Goal: Information Seeking & Learning: Learn about a topic

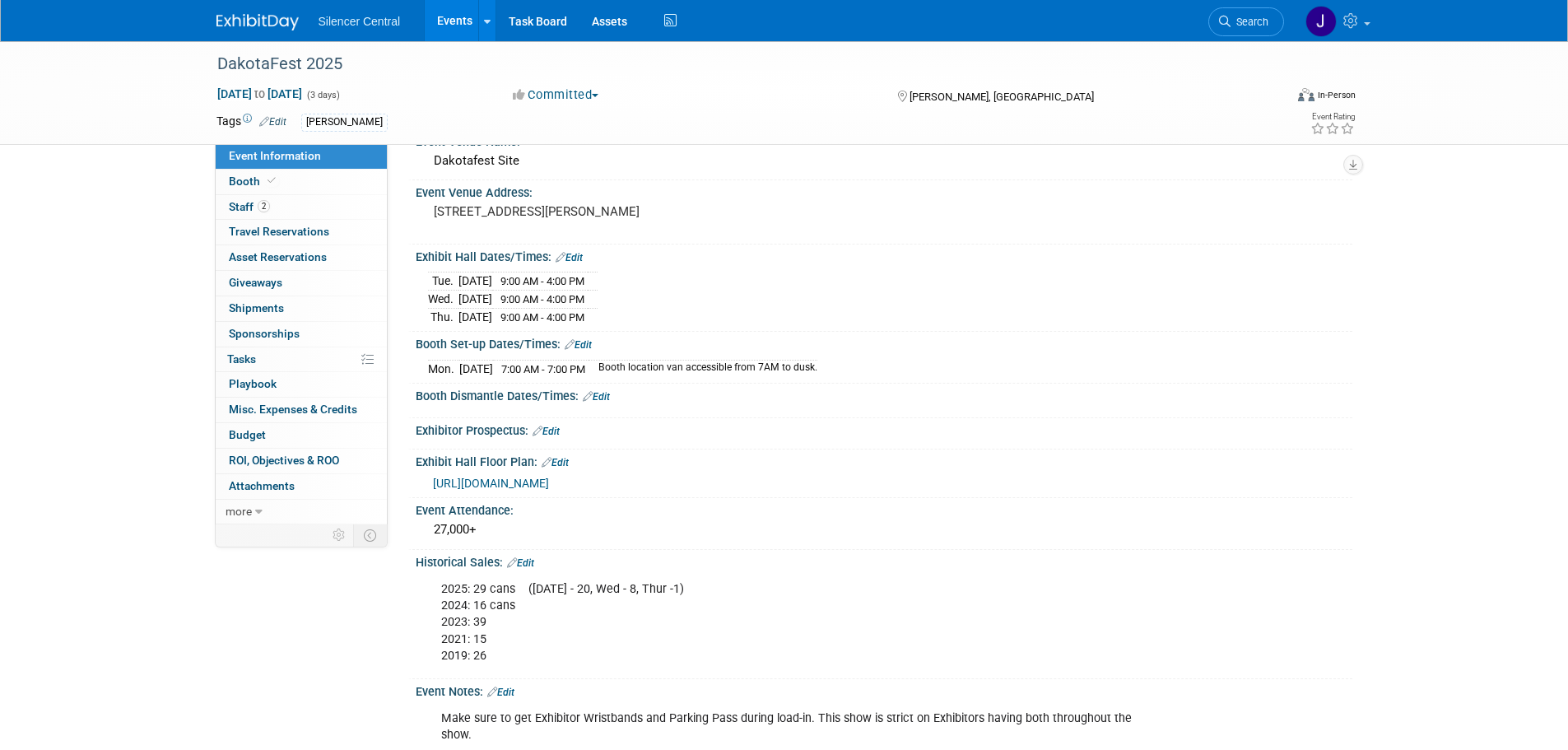
click at [266, 20] on img at bounding box center [257, 22] width 82 height 17
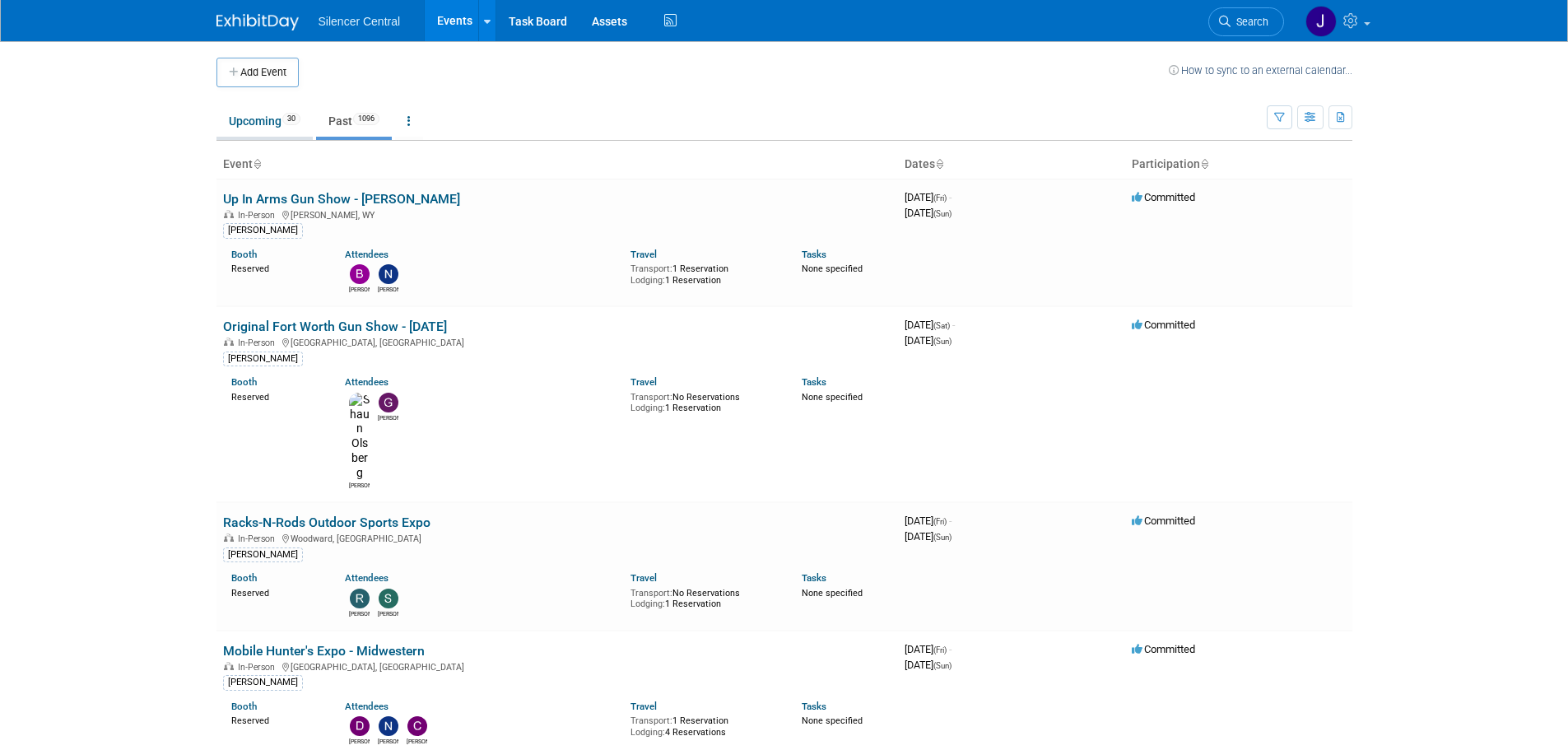
click at [251, 123] on link "Upcoming 30" at bounding box center [265, 121] width 96 height 31
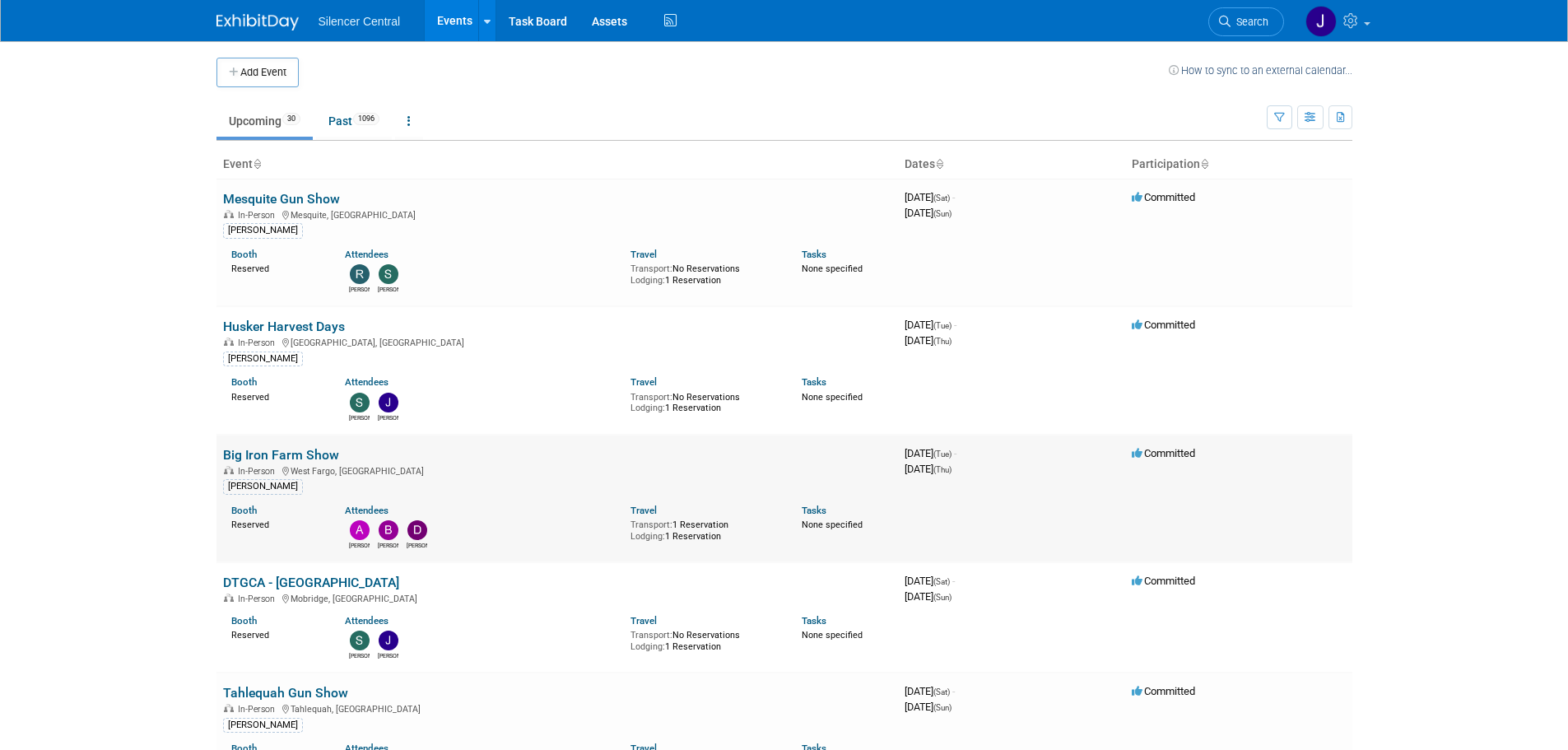
click at [303, 450] on link "Big Iron Farm Show" at bounding box center [281, 455] width 116 height 16
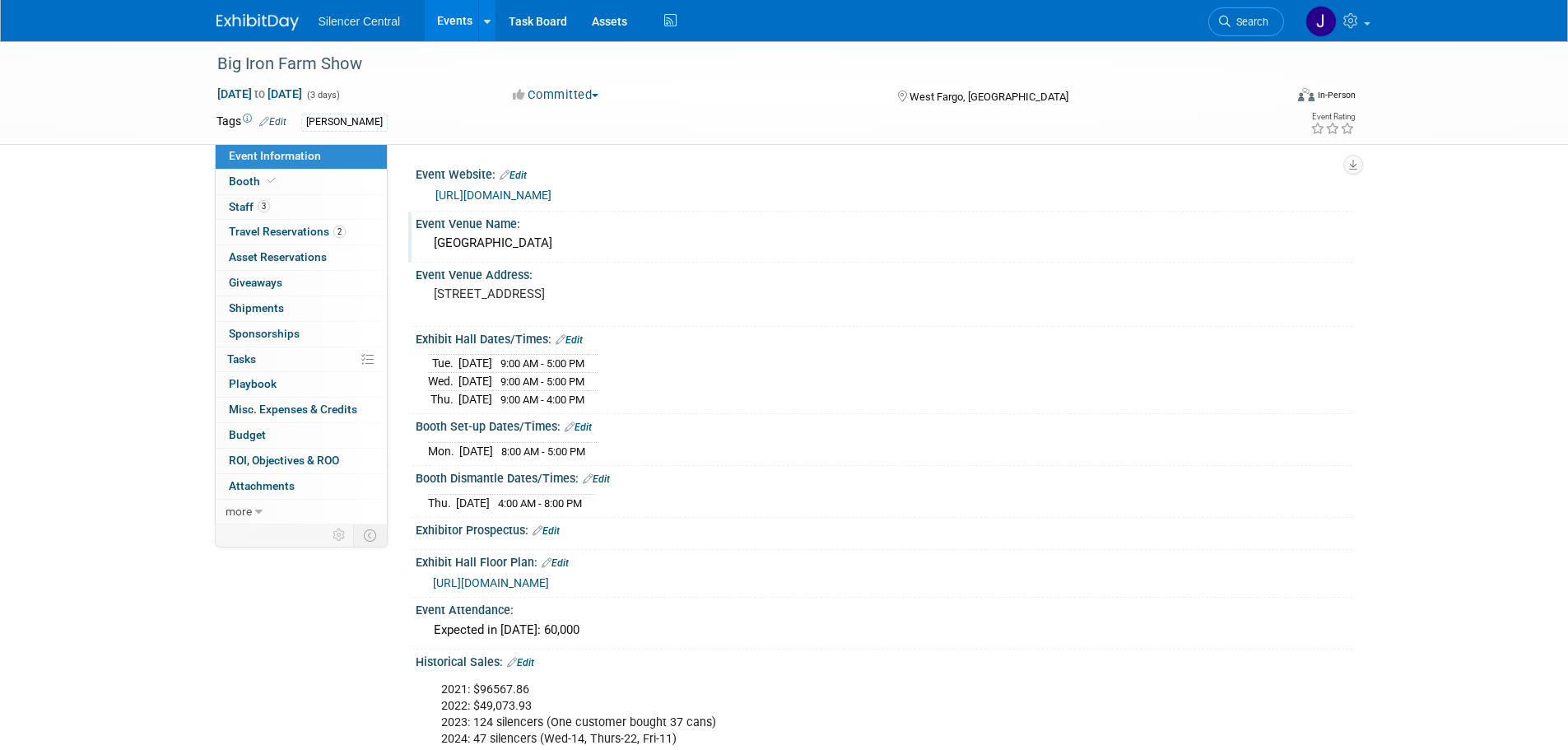
click at [493, 243] on div "Red River Valley Fairgrounds" at bounding box center [884, 244] width 912 height 26
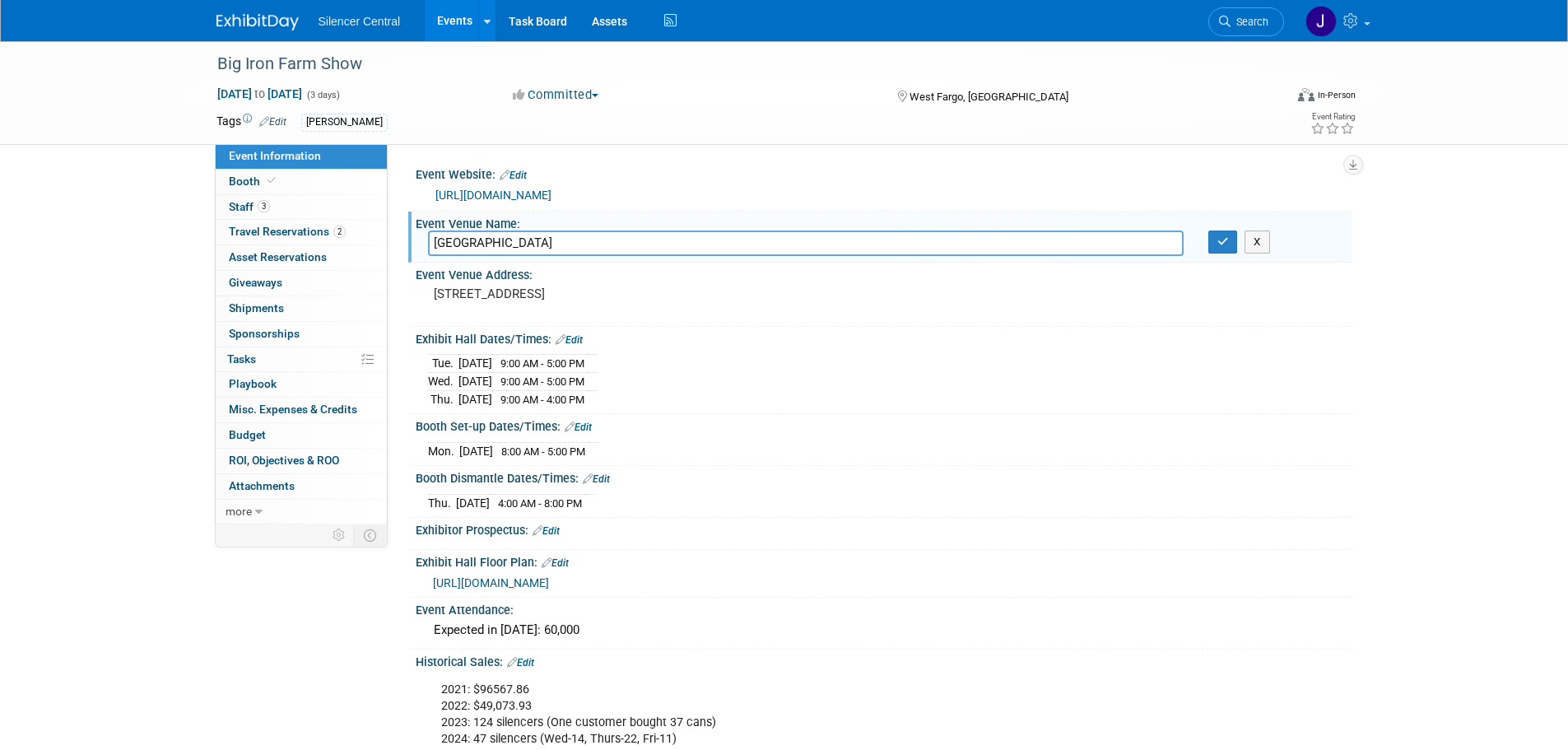
click at [493, 243] on input "Red River Valley Fairgrounds" at bounding box center [805, 244] width 755 height 26
click at [540, 302] on pre "[STREET_ADDRESS]" at bounding box center [611, 294] width 354 height 15
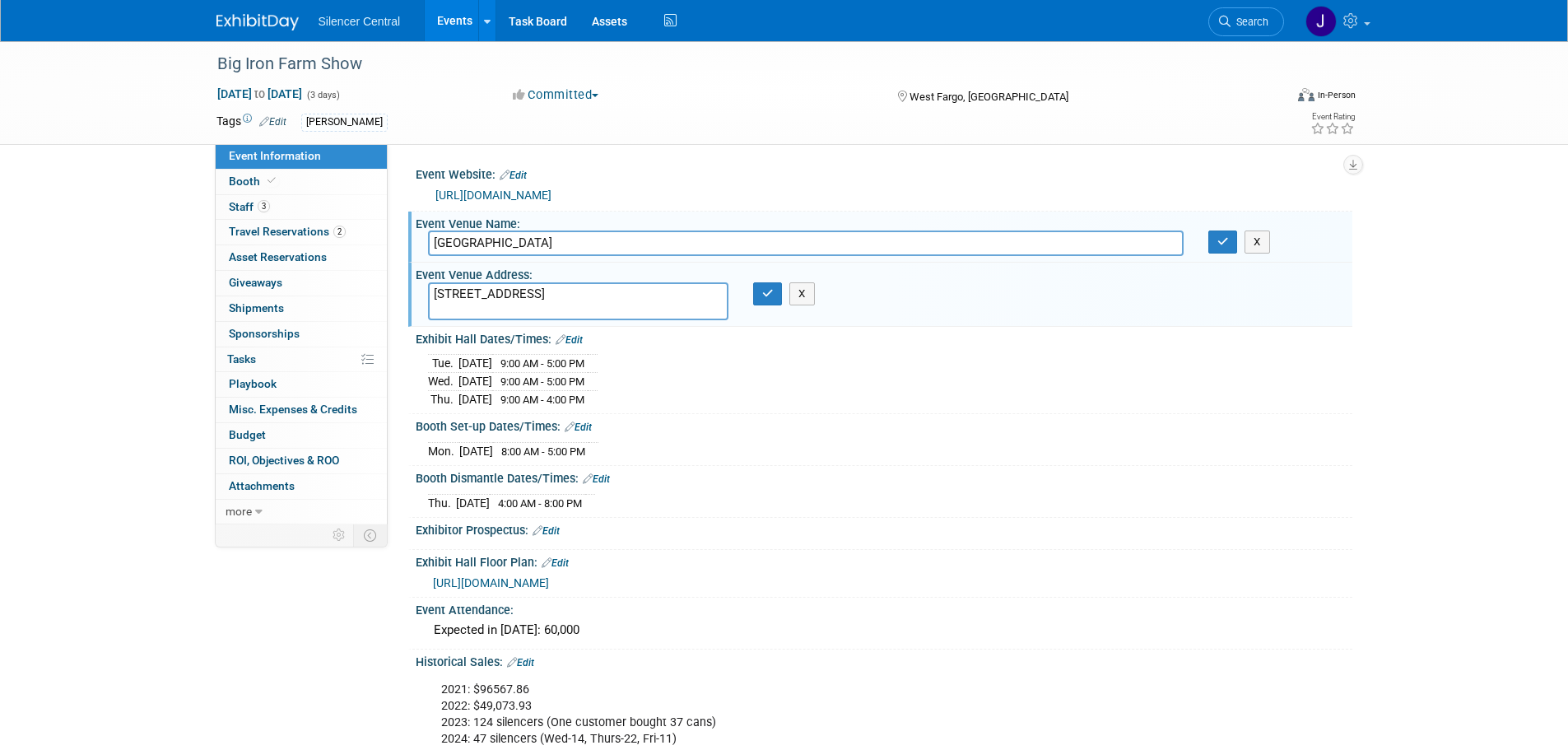
drag, startPoint x: 555, startPoint y: 308, endPoint x: 422, endPoint y: 291, distance: 134.1
click at [422, 291] on div "[STREET_ADDRESS]" at bounding box center [578, 301] width 325 height 38
click at [310, 173] on link "Booth" at bounding box center [302, 182] width 172 height 25
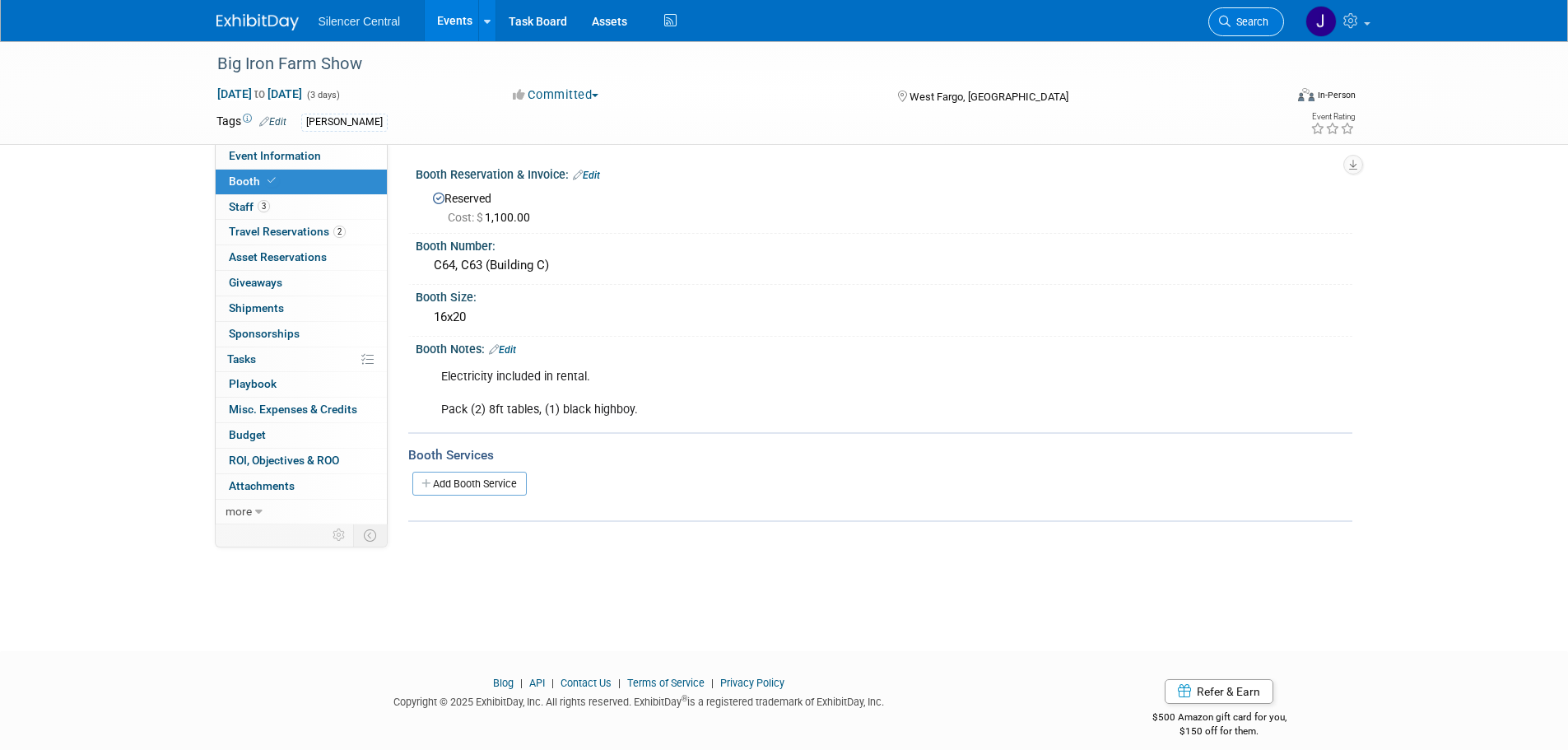
click at [1244, 27] on span "Search" at bounding box center [1249, 21] width 38 height 12
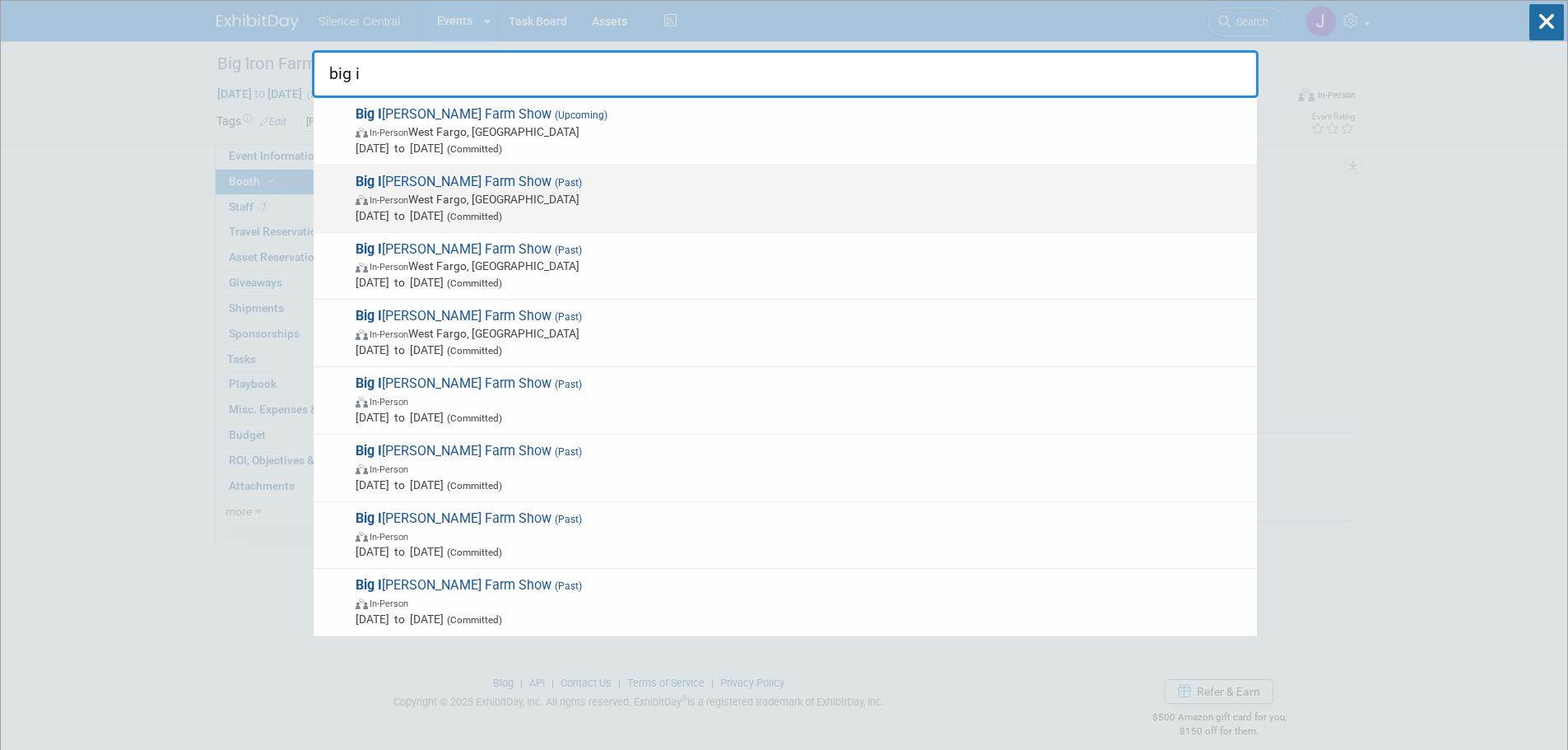
type input "big i"
click at [410, 206] on span "In-Person West Fargo, ND" at bounding box center [802, 199] width 893 height 17
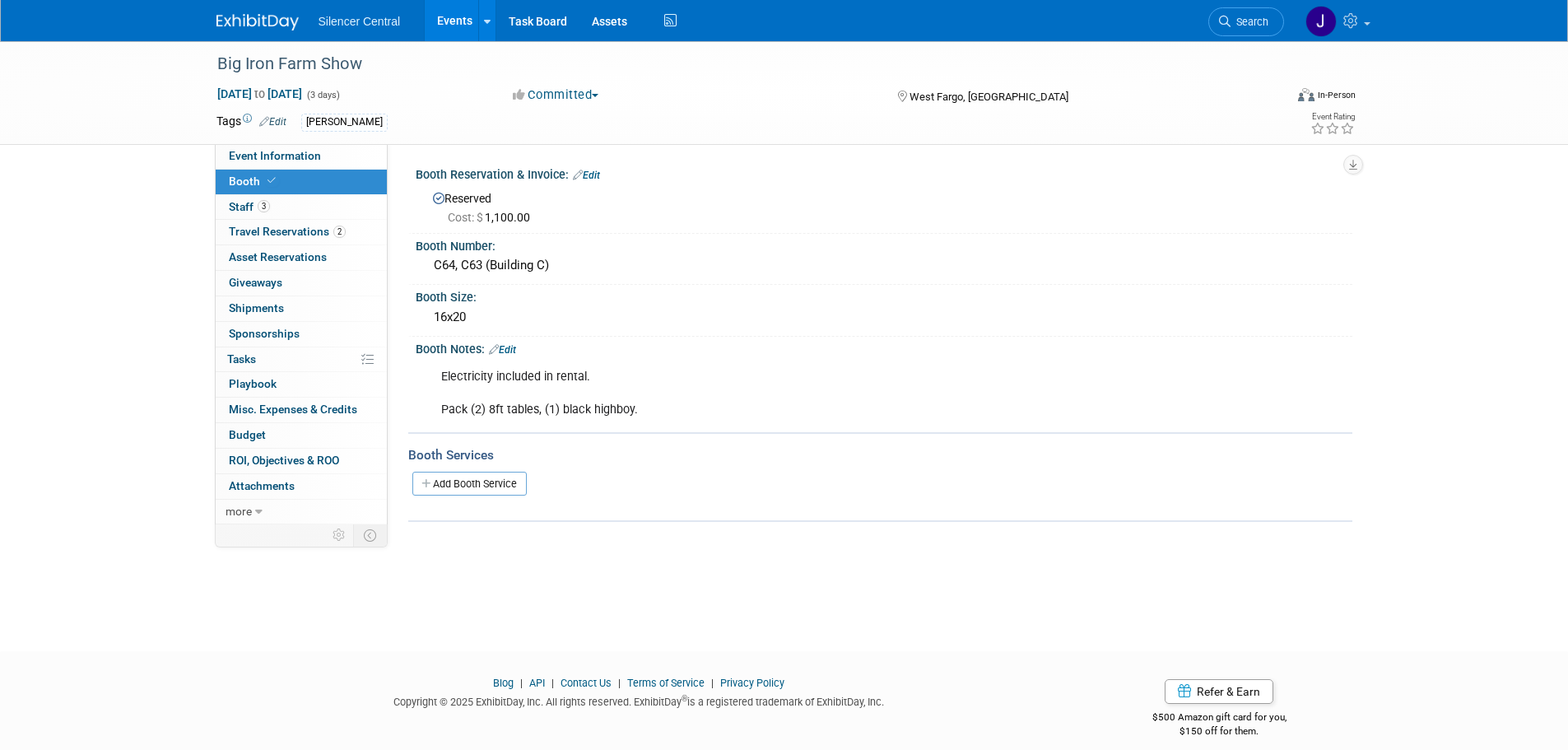
click at [515, 344] on link "Edit" at bounding box center [502, 350] width 27 height 11
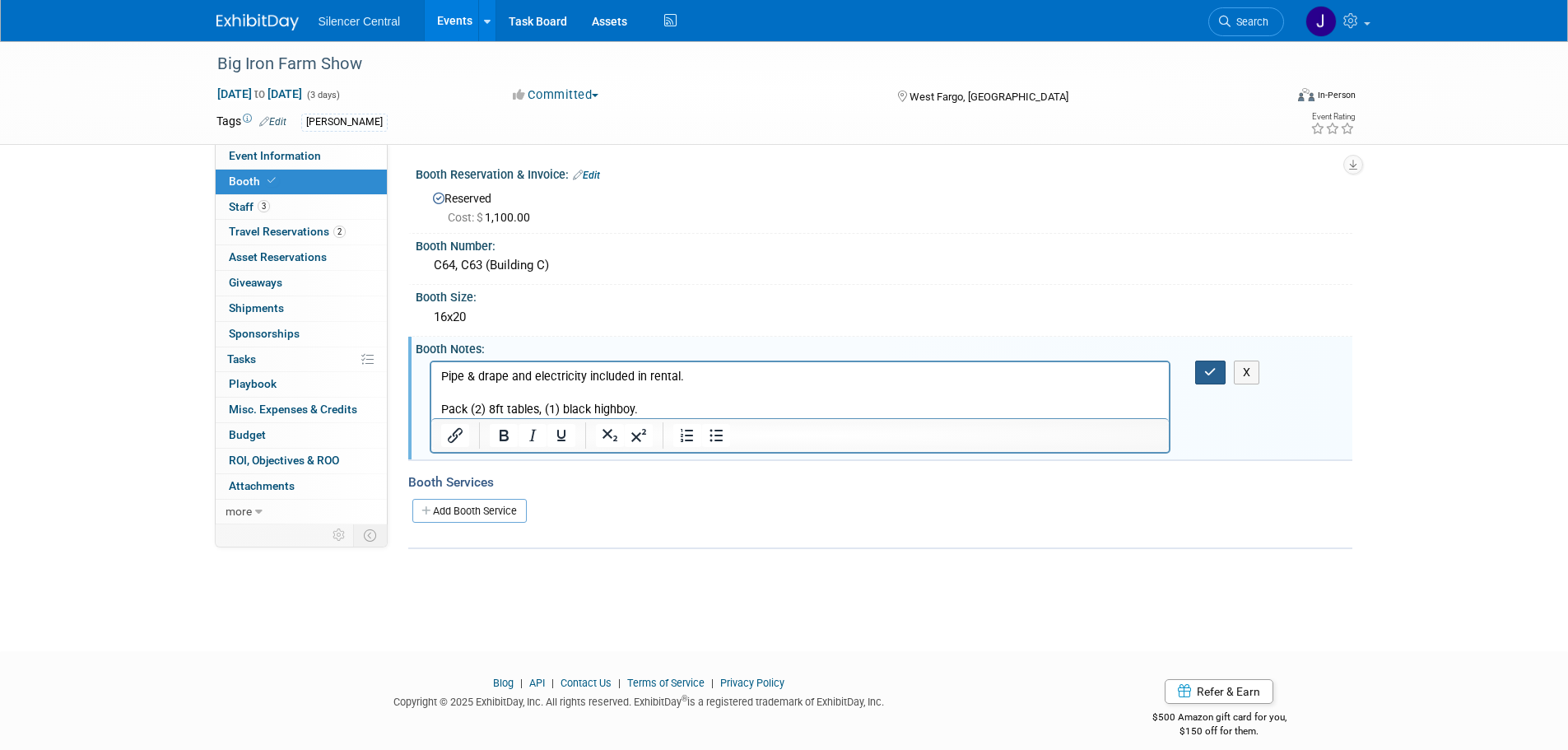
click at [1214, 373] on icon "button" at bounding box center [1210, 372] width 12 height 11
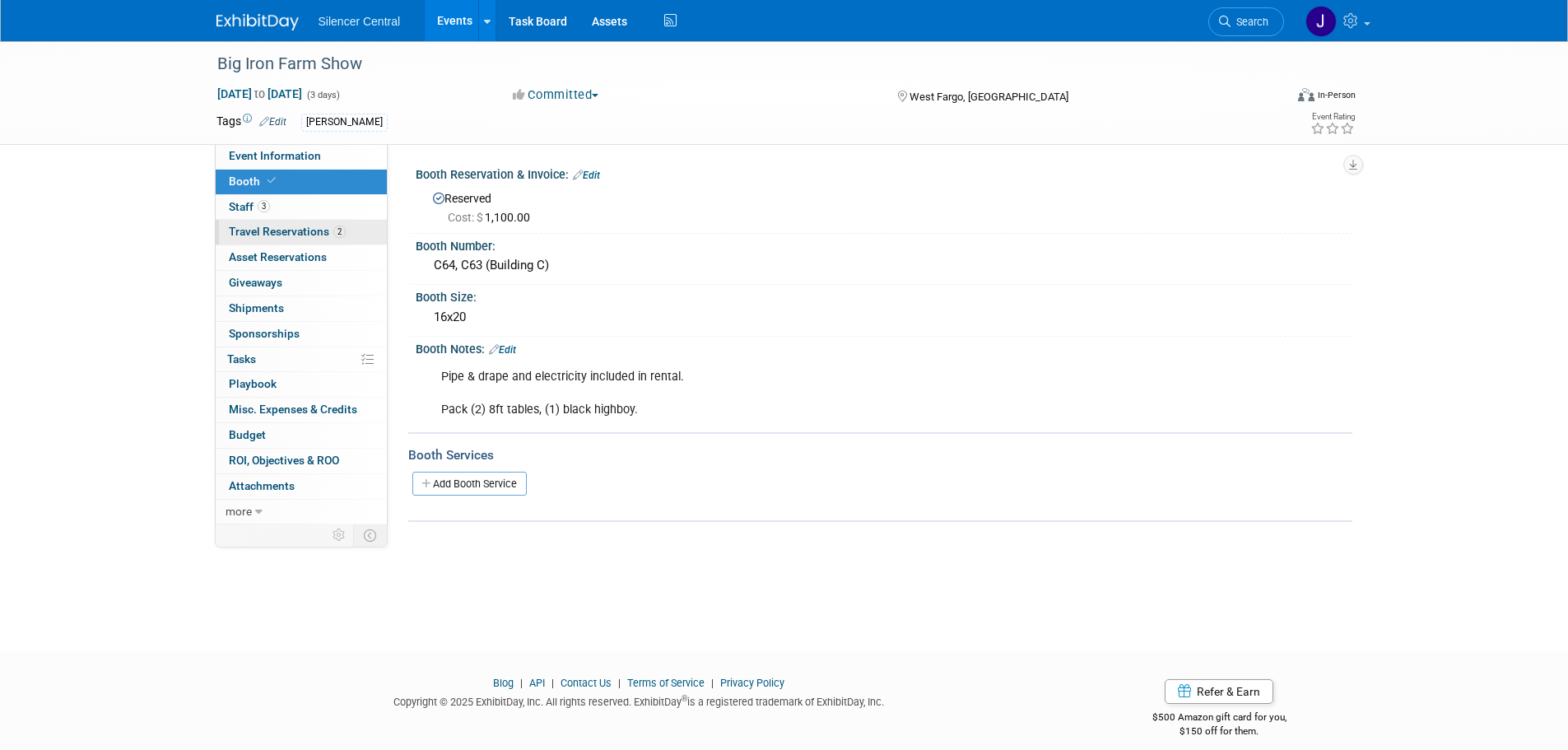
click at [319, 230] on span "Travel Reservations 2" at bounding box center [287, 232] width 117 height 13
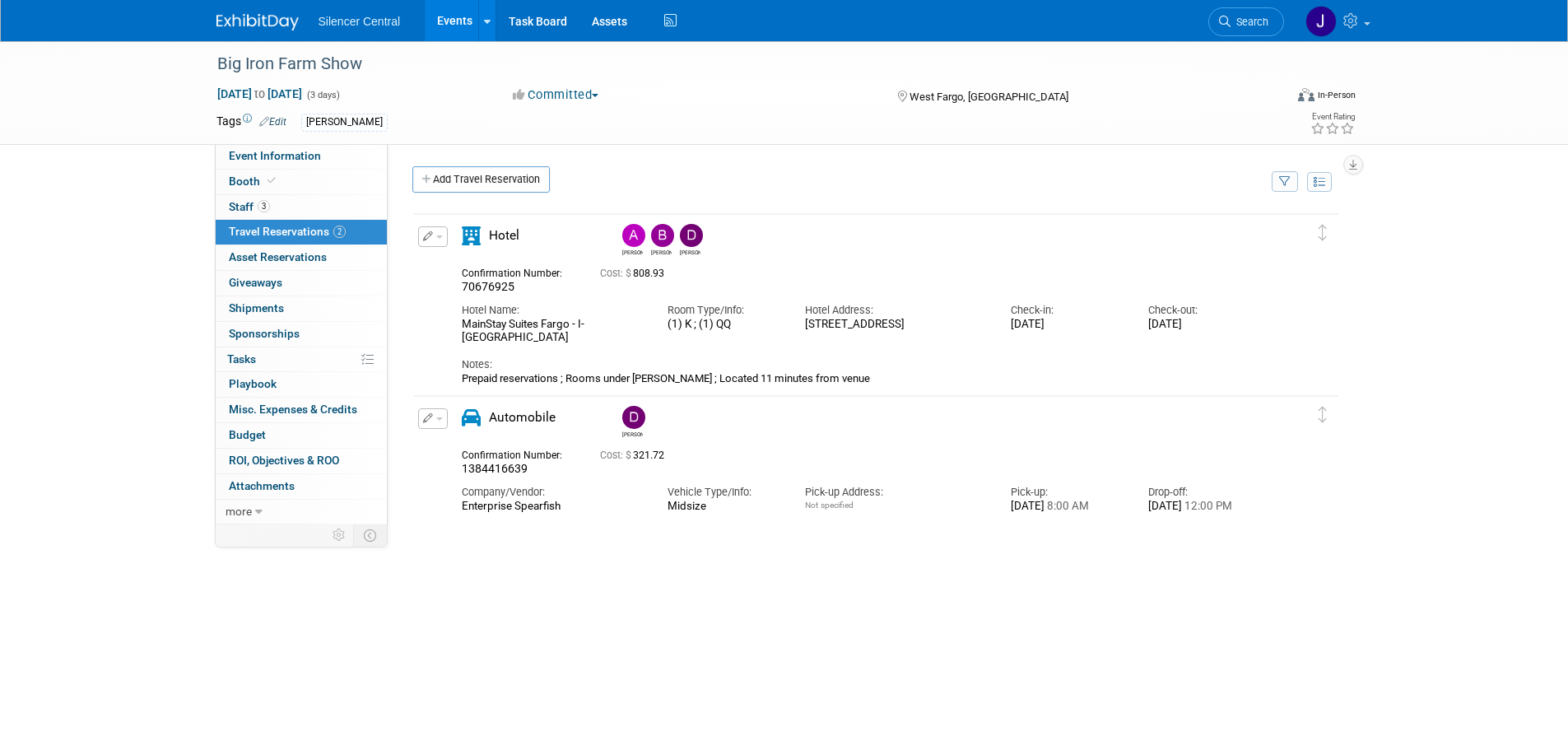
drag, startPoint x: 510, startPoint y: 339, endPoint x: 458, endPoint y: 327, distance: 53.4
click at [458, 327] on div "Hotel Name: MainStay Suites Fargo - I-94 Medical Center" at bounding box center [552, 319] width 206 height 50
copy div "MainStay Suites Fargo - I-94 Medical Center"
drag, startPoint x: 866, startPoint y: 340, endPoint x: 799, endPoint y: 327, distance: 68.2
click at [799, 327] on div "Hotel Address: 1901 44th Street SW, Fargo, ND, 58103, US" at bounding box center [895, 313] width 206 height 37
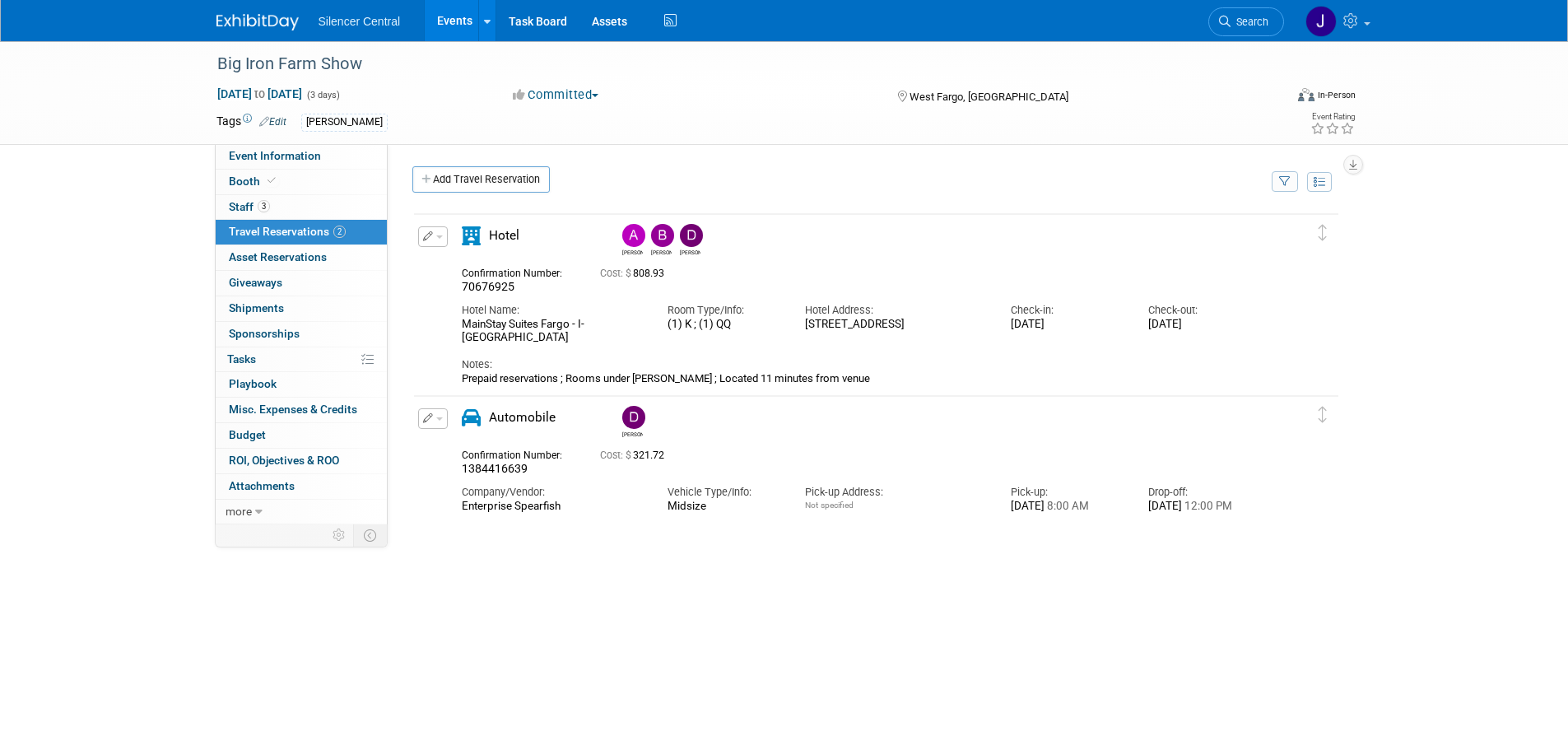
click at [827, 327] on div "1901 44th Street SW, Fargo, ND, 58103, US" at bounding box center [896, 324] width 181 height 14
drag, startPoint x: 835, startPoint y: 335, endPoint x: 808, endPoint y: 325, distance: 28.8
click at [800, 325] on div "Hotel Address: 1901 44th Street SW, Fargo, ND, 58103, US" at bounding box center [895, 313] width 206 height 37
copy div "1901 44th Street SW, Fargo, ND, 58103"
click at [287, 159] on span "Event Information" at bounding box center [275, 156] width 92 height 13
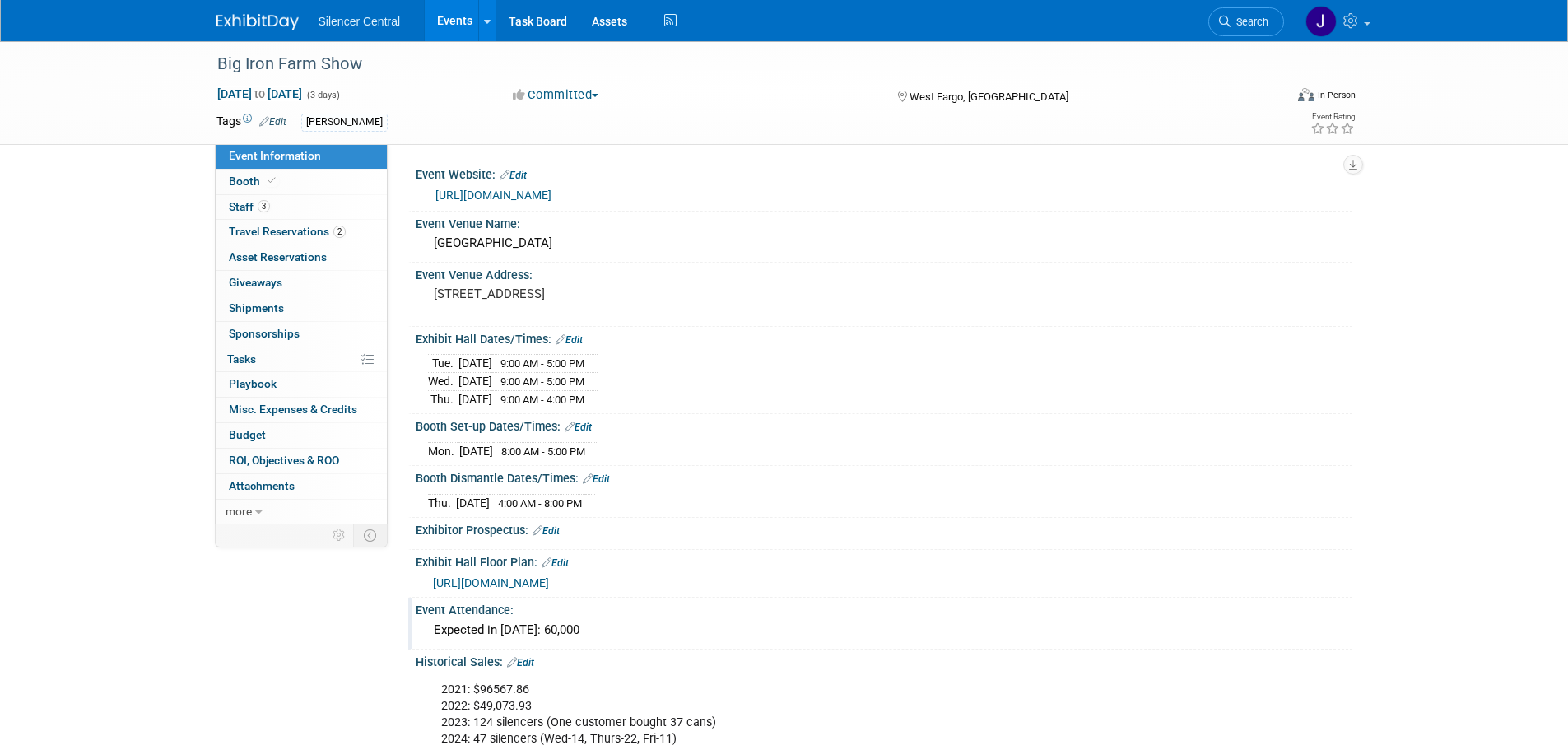
scroll to position [284, 0]
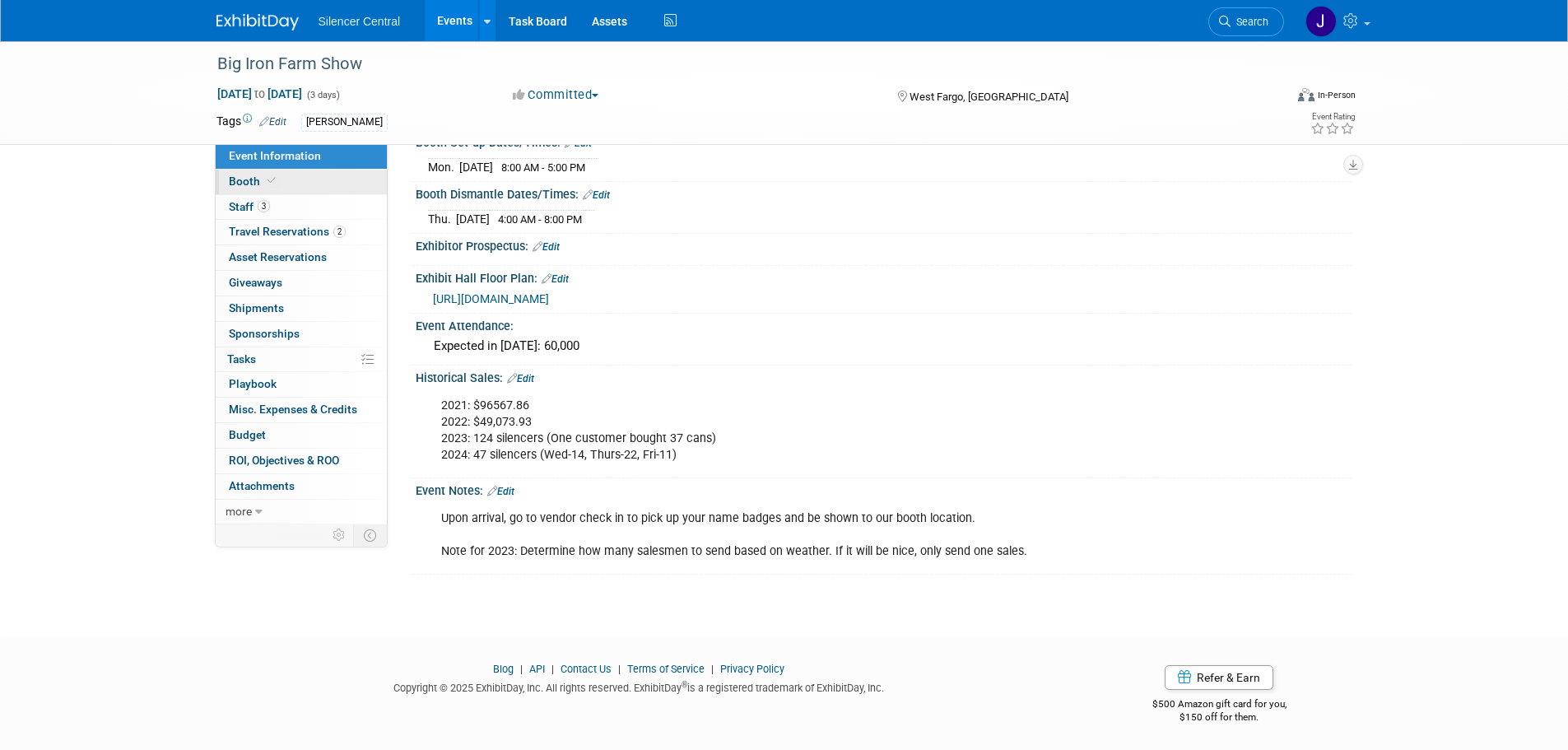
click at [295, 185] on link "Booth" at bounding box center [302, 182] width 172 height 25
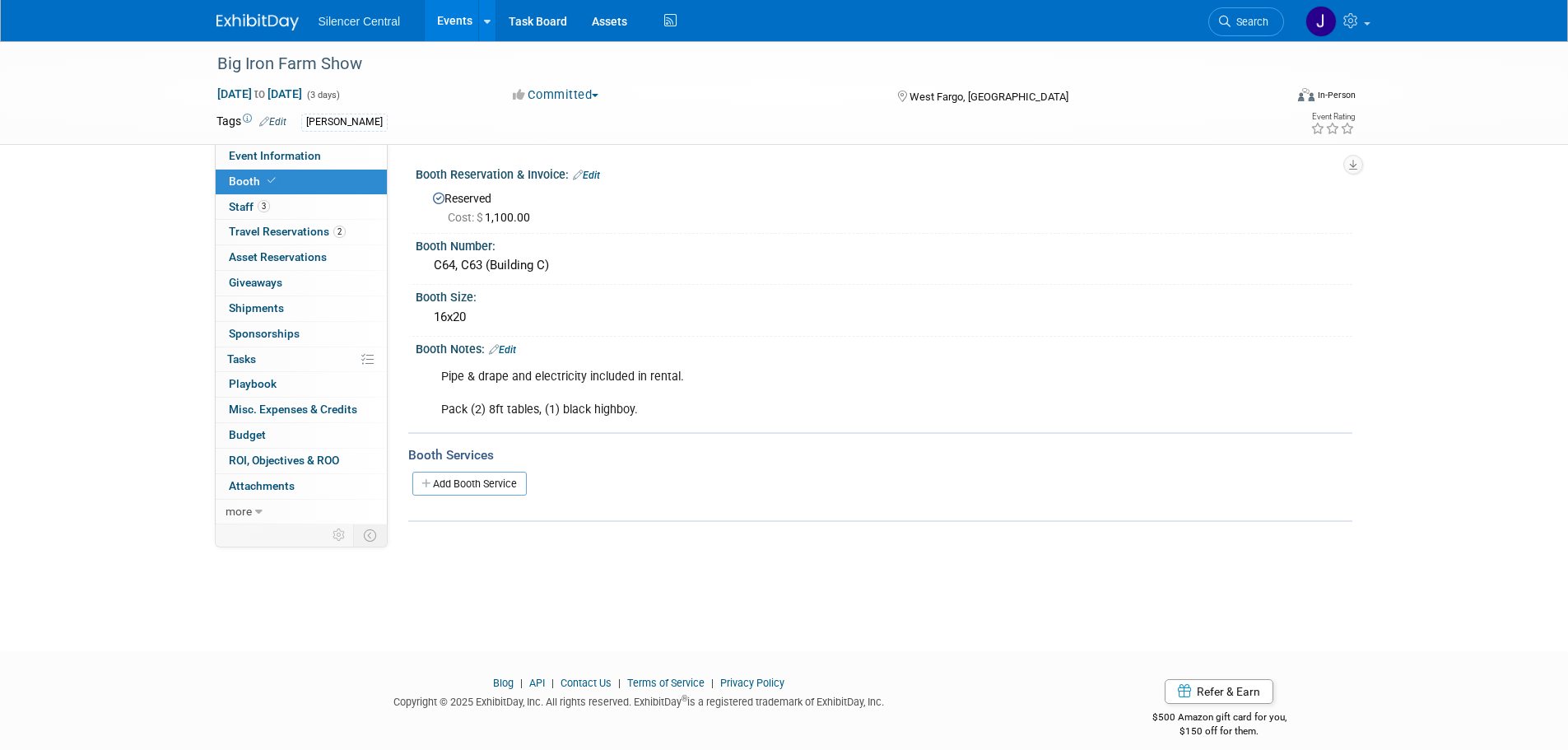
click at [513, 350] on link "Edit" at bounding box center [502, 350] width 27 height 11
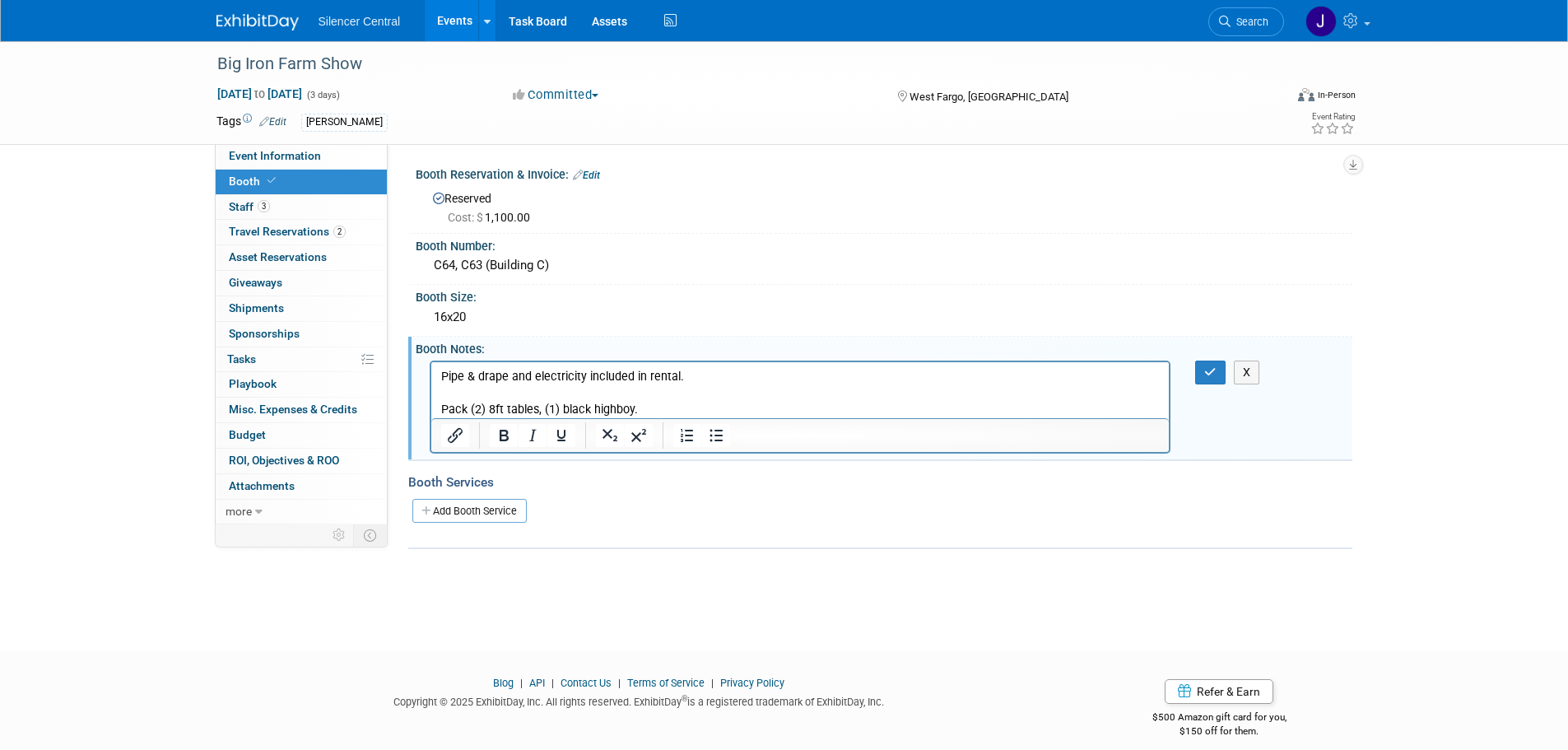
click at [651, 407] on p "Pipe & drape and electricity included in rental. Pack (2) 8ft tables, (1) black…" at bounding box center [800, 393] width 719 height 50
click at [1212, 376] on icon "button" at bounding box center [1210, 372] width 12 height 11
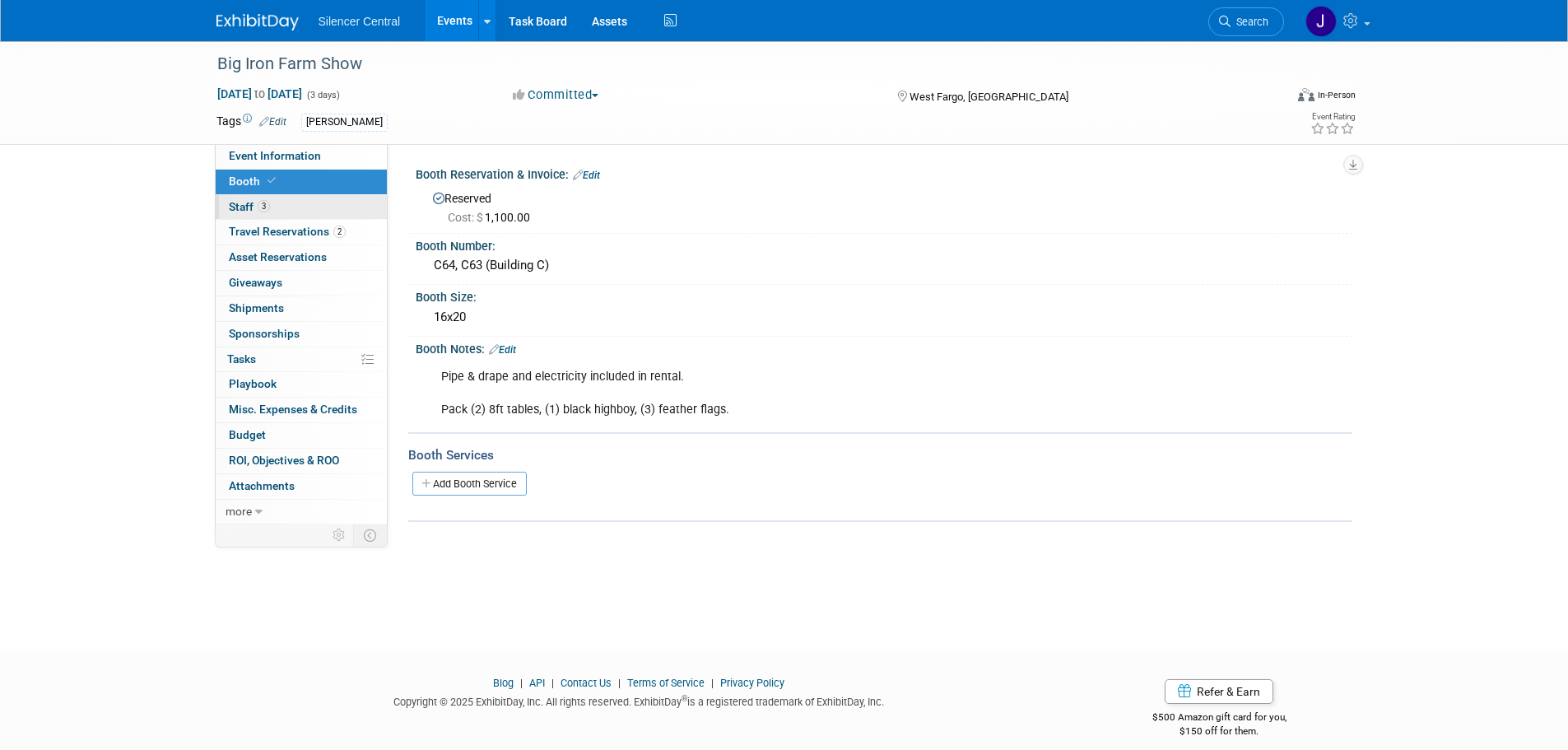
click at [300, 211] on link "3 Staff 3" at bounding box center [302, 207] width 172 height 25
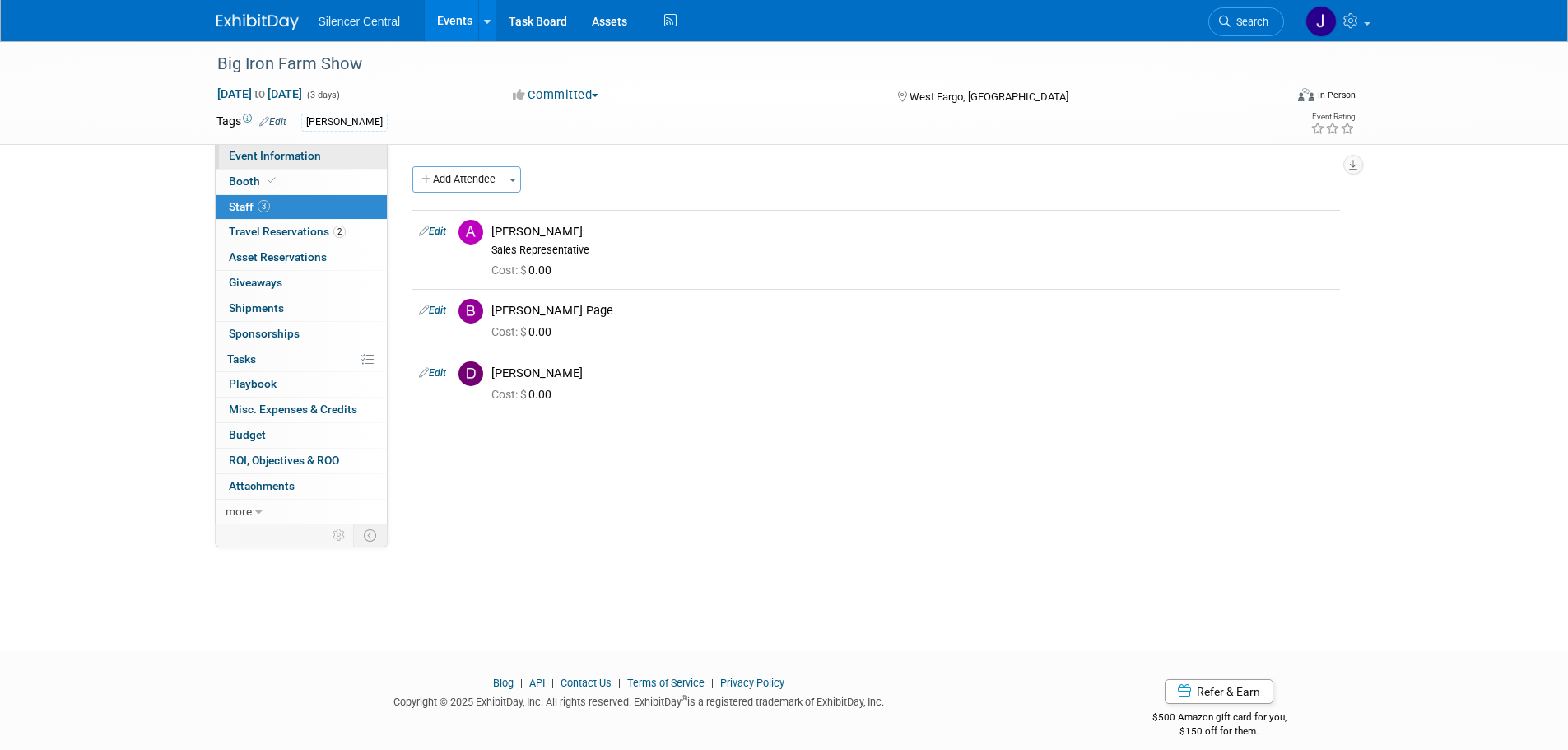
click at [312, 163] on link "Event Information" at bounding box center [302, 156] width 172 height 25
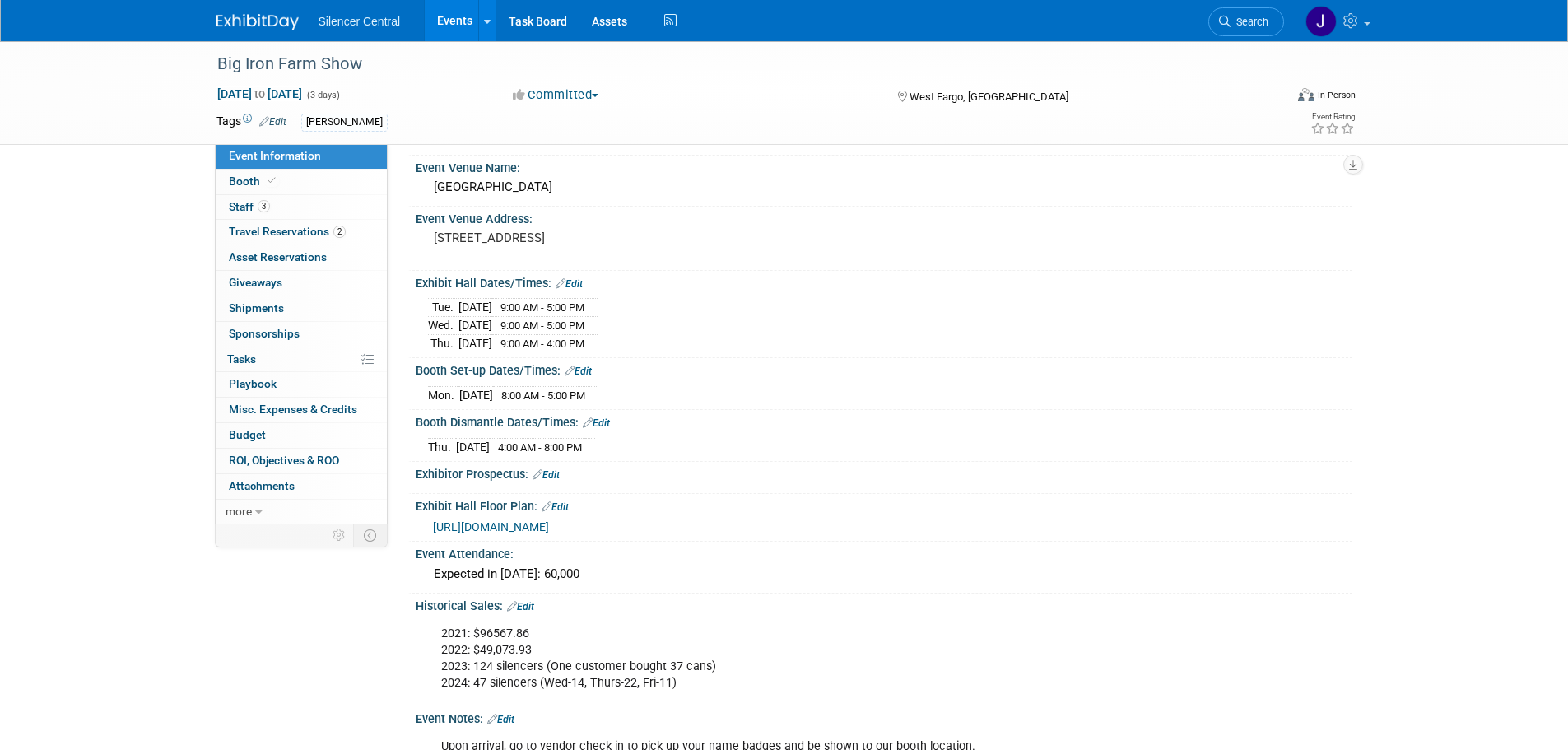
scroll to position [82, 0]
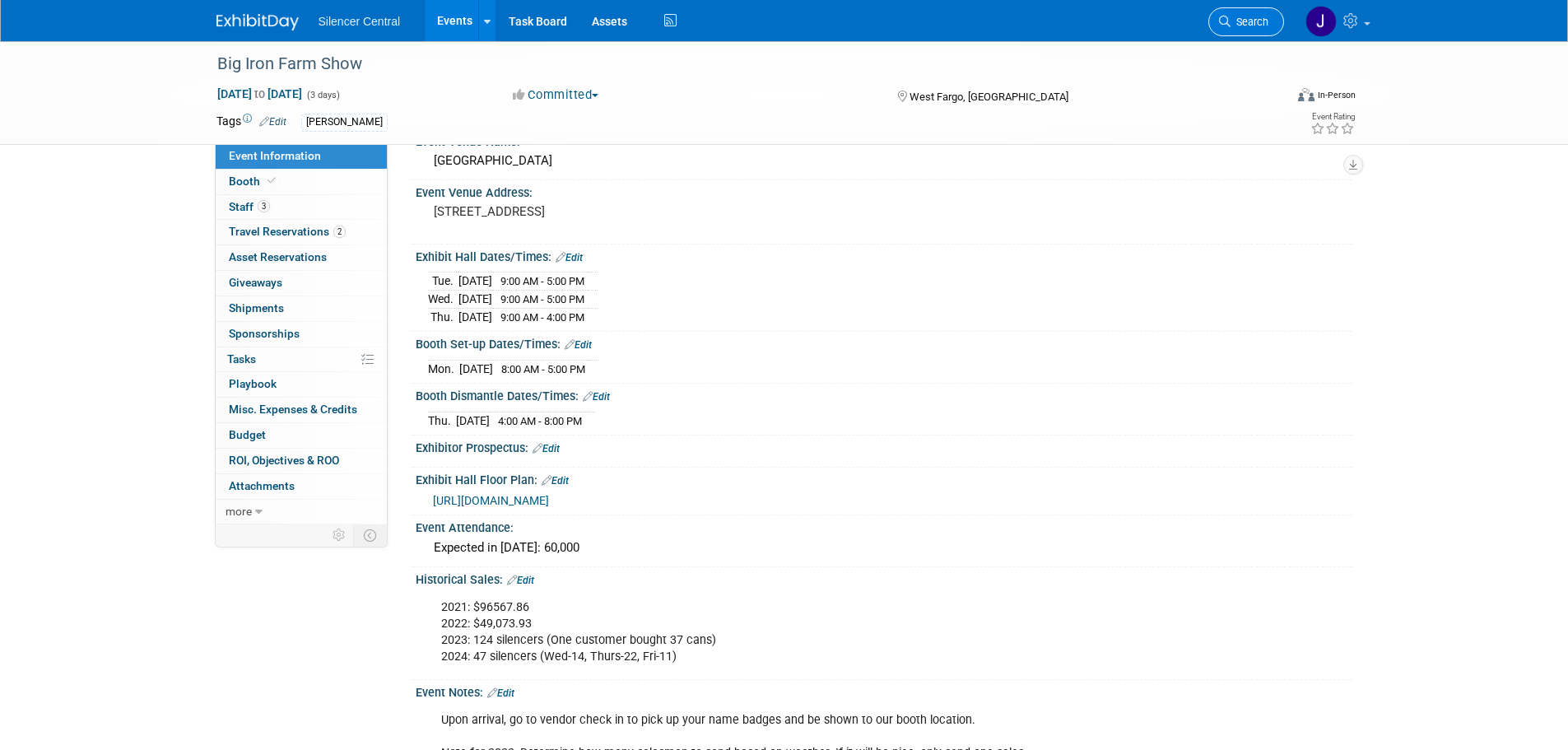
click at [1259, 30] on link "Search" at bounding box center [1246, 21] width 76 height 29
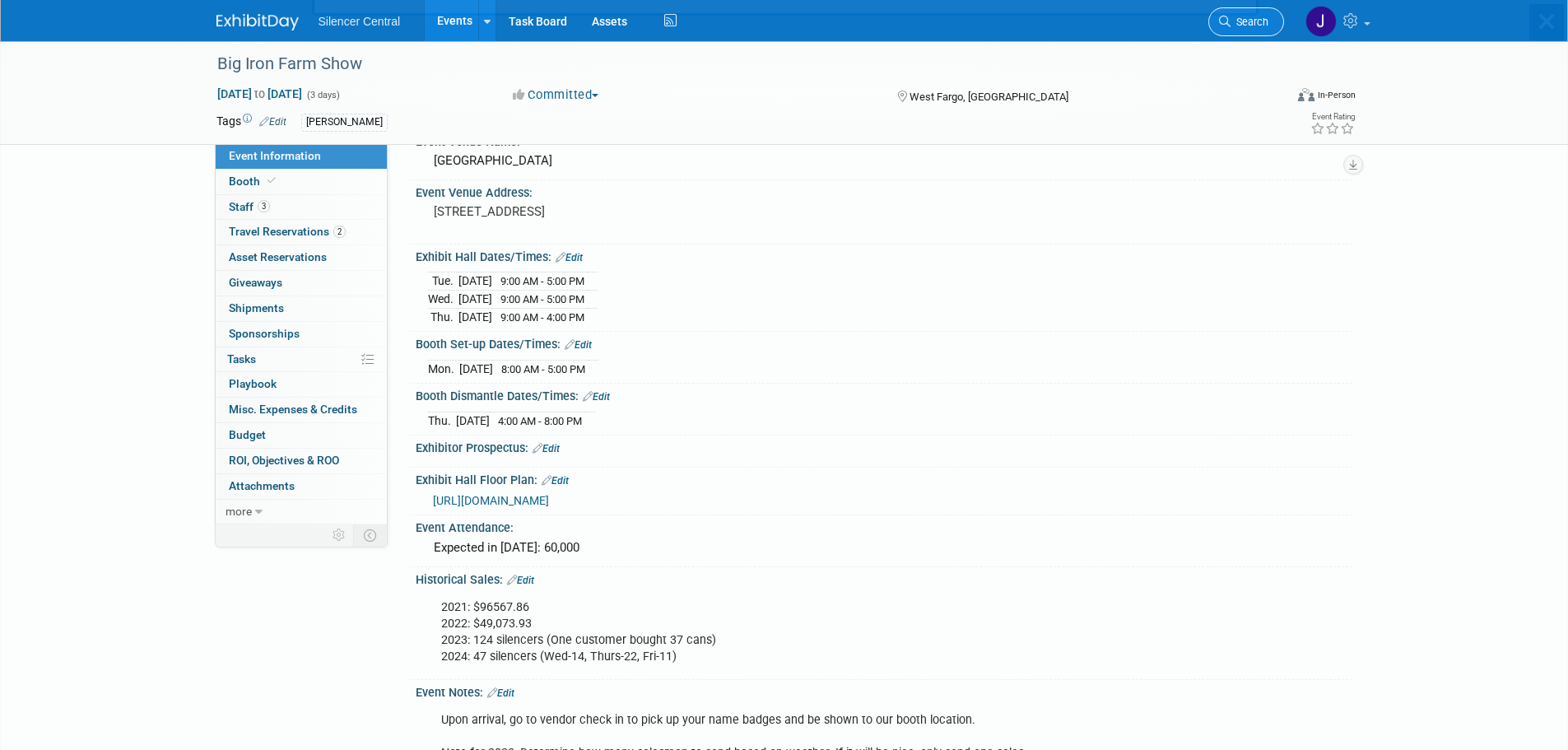
scroll to position [0, 0]
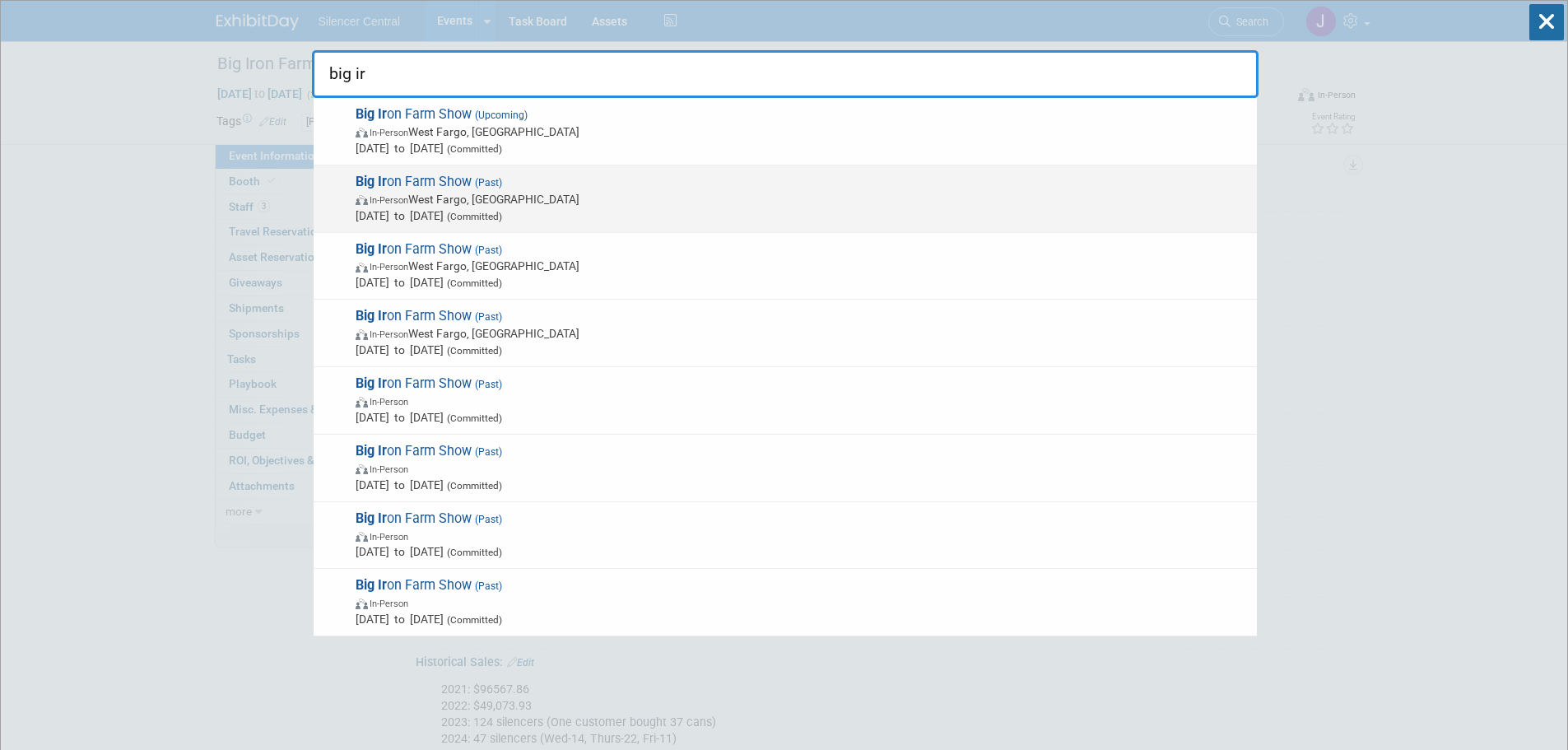
type input "big ir"
click at [575, 187] on span "Big Ir on Farm Show (Past) In-Person West Fargo, ND Sep 10, 2024 to Sep 12, 202…" at bounding box center [800, 198] width 898 height 50
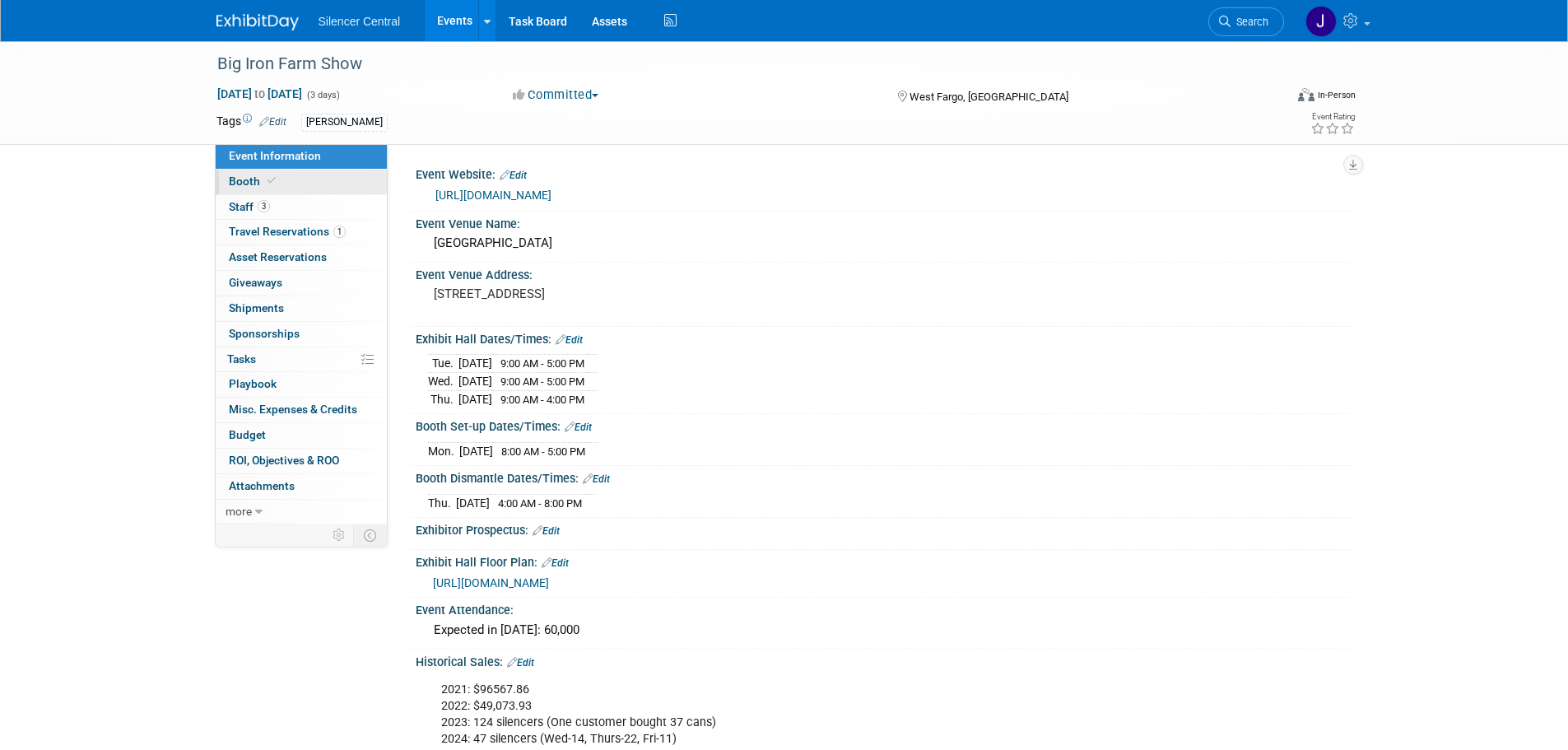
click at [291, 185] on link "Booth" at bounding box center [302, 182] width 172 height 25
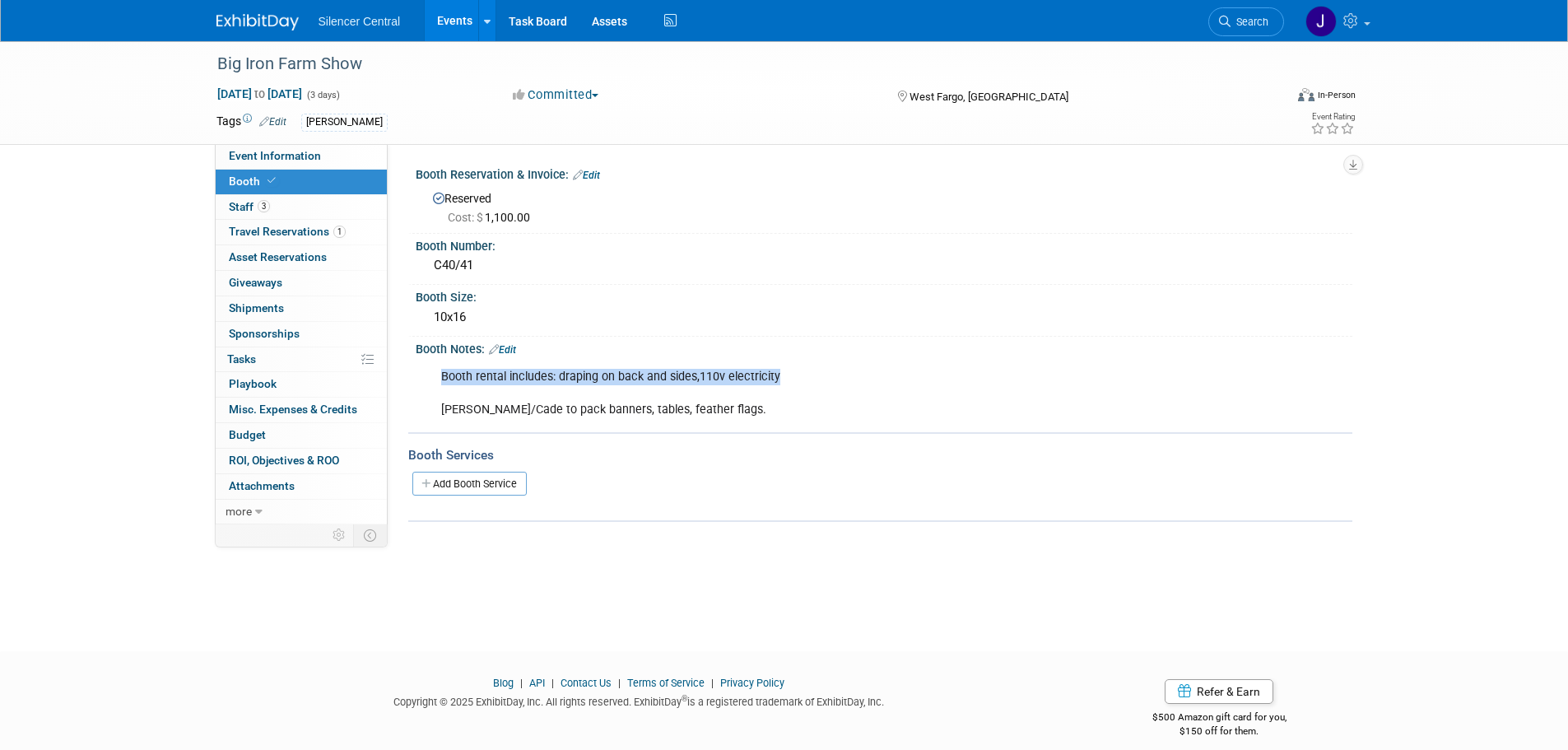
drag, startPoint x: 777, startPoint y: 375, endPoint x: 443, endPoint y: 377, distance: 334.0
click at [443, 377] on div "Booth rental includes: draping on back and sides,110v electricity Nick/Cade to …" at bounding box center [801, 393] width 742 height 65
click at [616, 405] on div "Booth rental includes: draping on back and sides,110v electricity Nick/Cade to …" at bounding box center [801, 393] width 742 height 65
drag, startPoint x: 611, startPoint y: 414, endPoint x: 436, endPoint y: 374, distance: 179.5
click at [436, 374] on div "Booth rental includes: draping on back and sides,110v electricity Nick/Cade to …" at bounding box center [801, 393] width 742 height 65
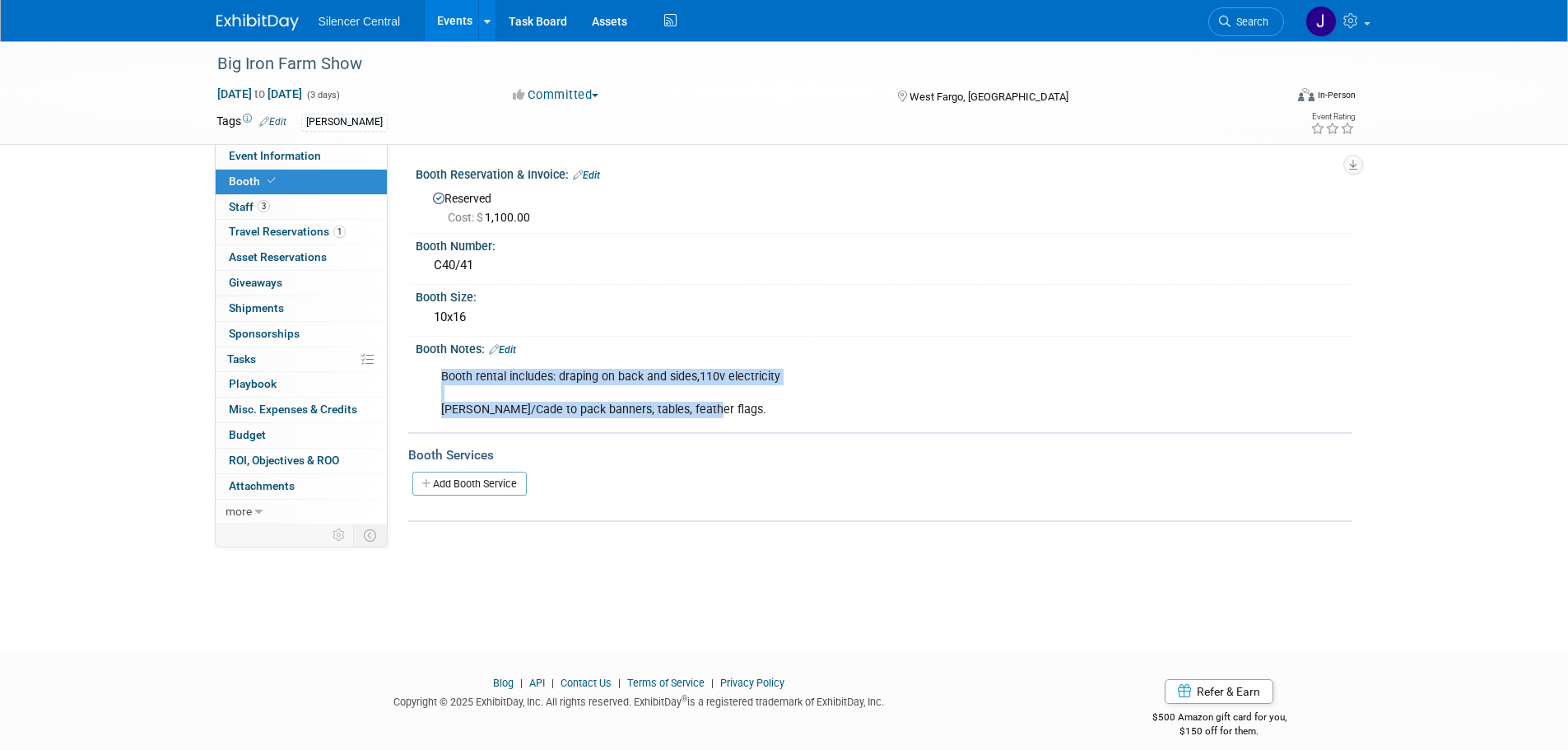
copy div "Booth rental includes: draping on back and sides,110v electricity Nick/Cade to …"
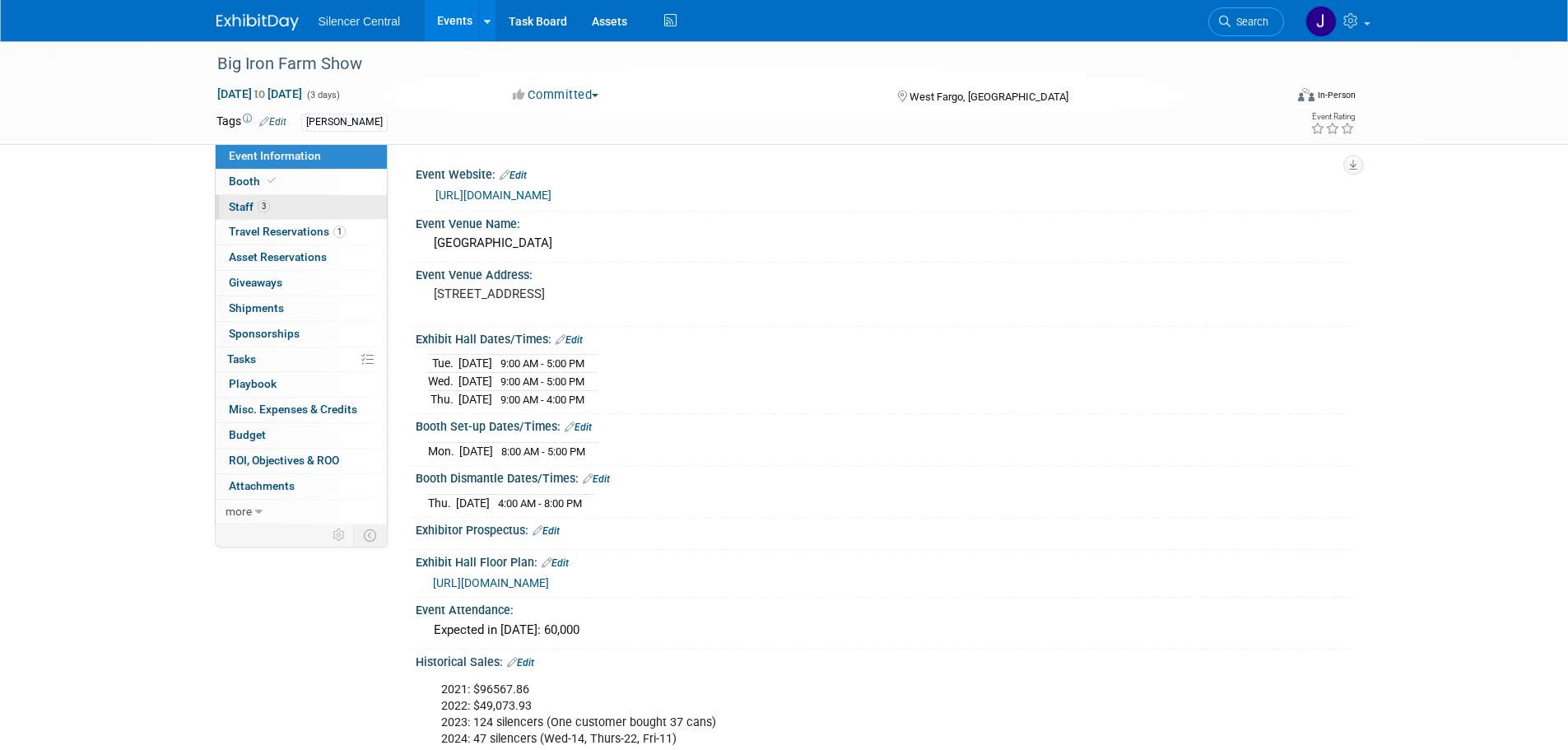
click at [284, 218] on link "3 Staff 3" at bounding box center [302, 207] width 172 height 25
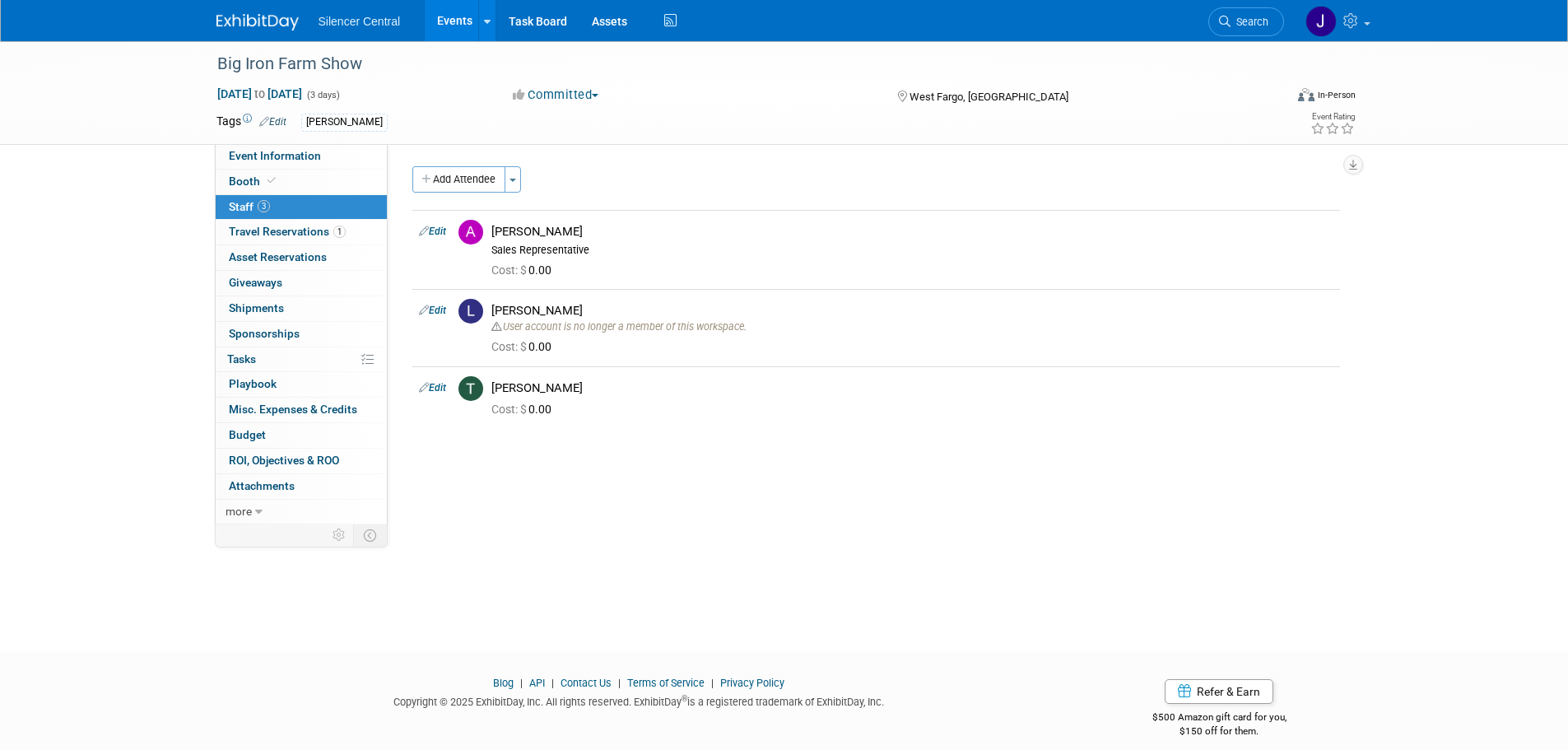
click at [245, 21] on img at bounding box center [257, 22] width 82 height 17
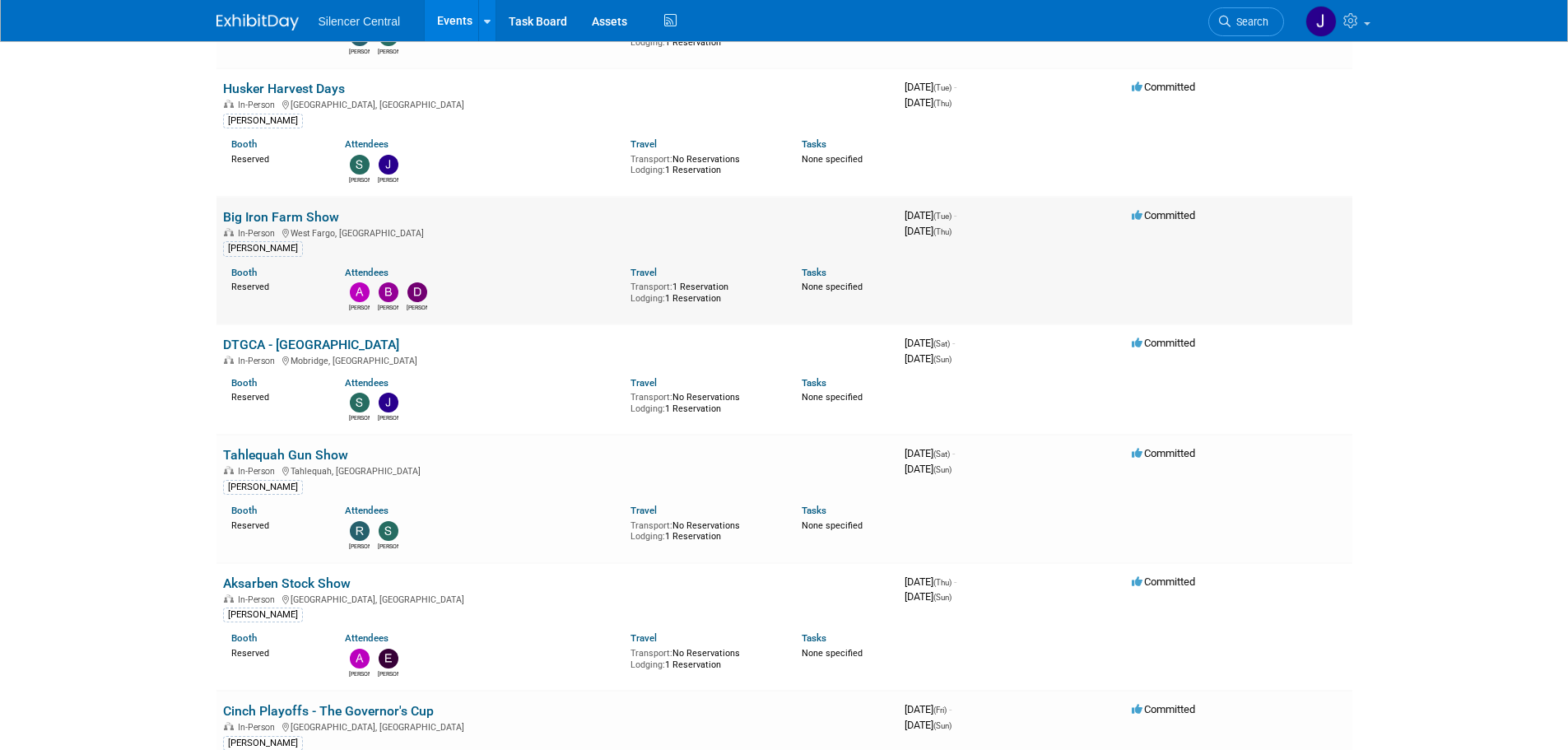
scroll to position [247, 0]
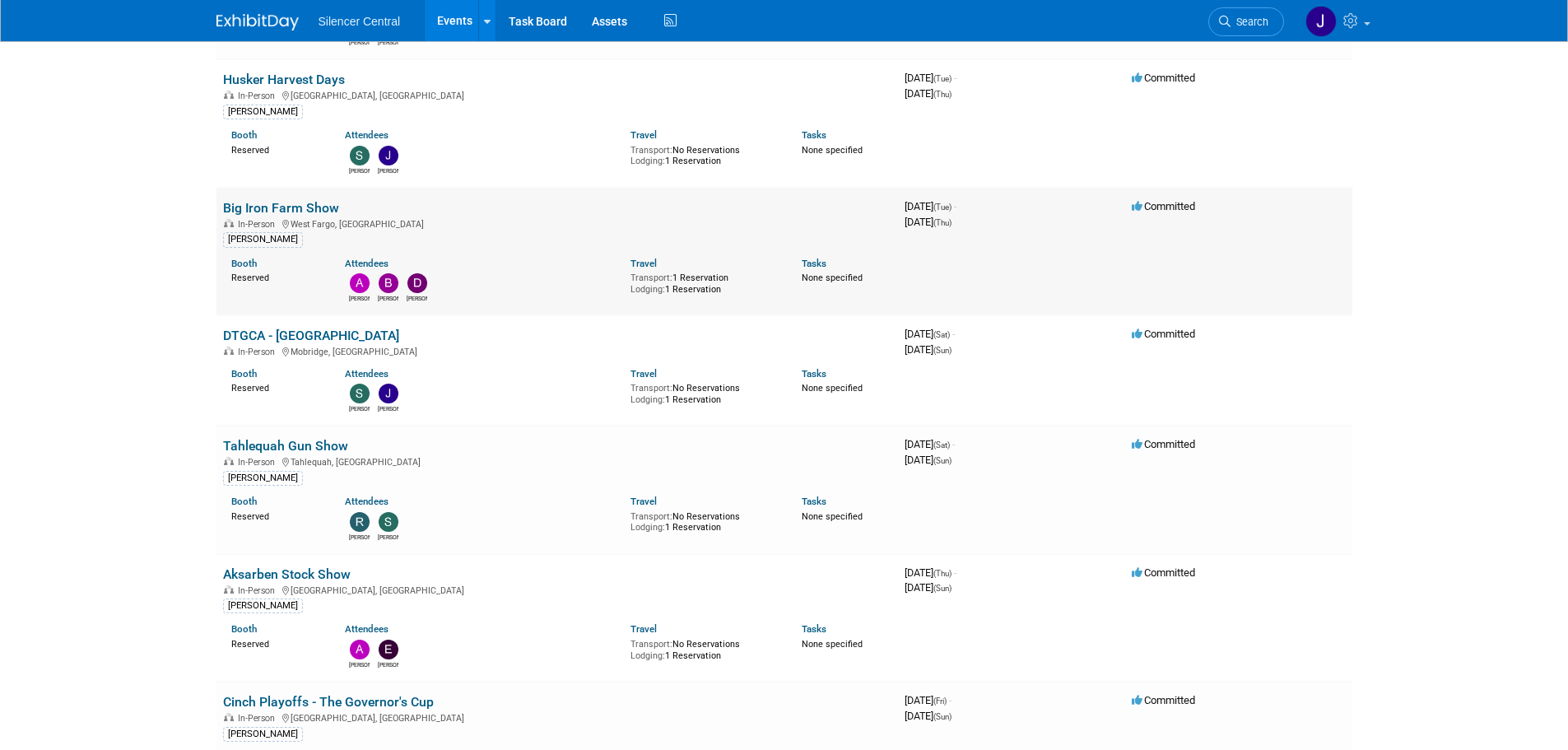
click at [303, 204] on link "Big Iron Farm Show" at bounding box center [281, 208] width 116 height 16
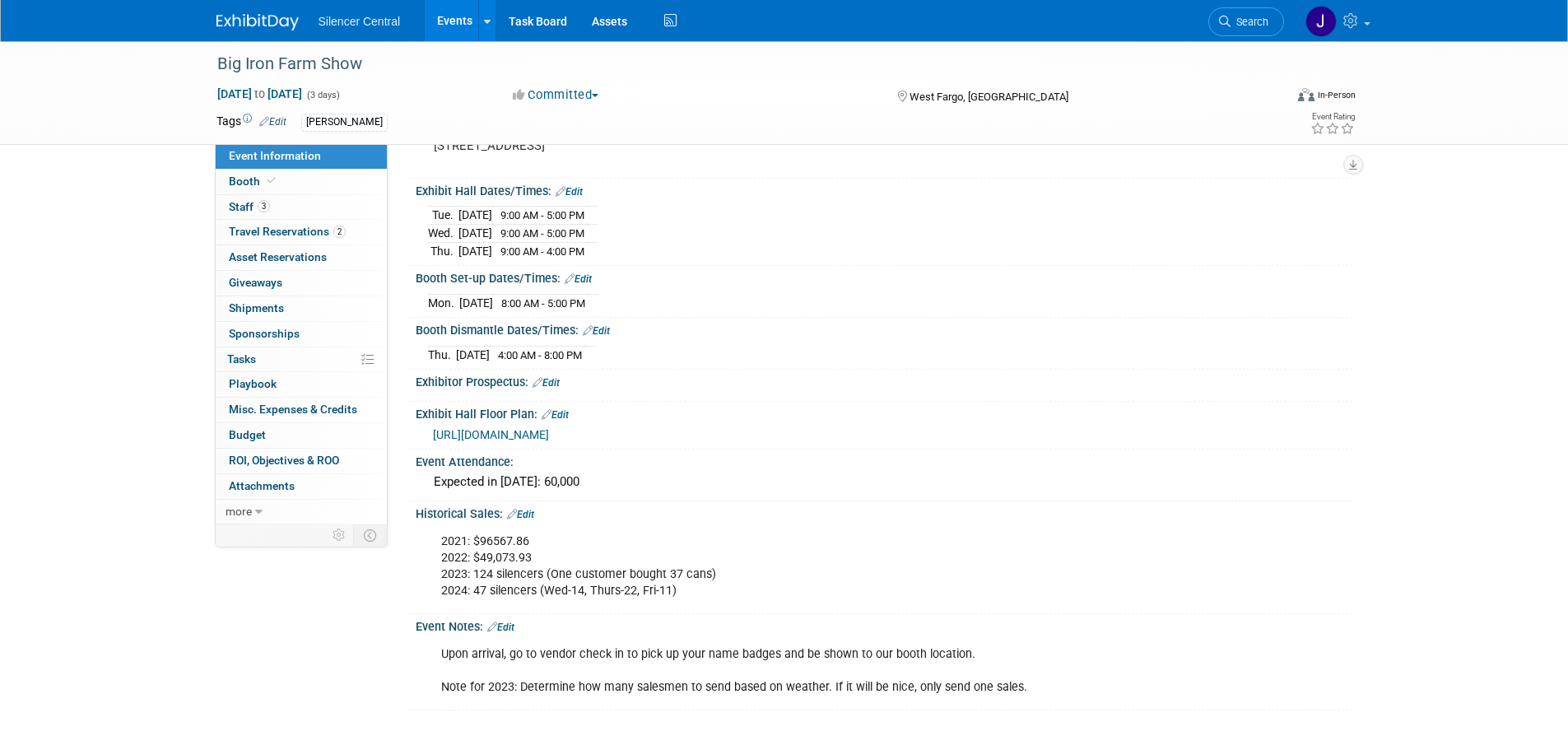
scroll to position [164, 0]
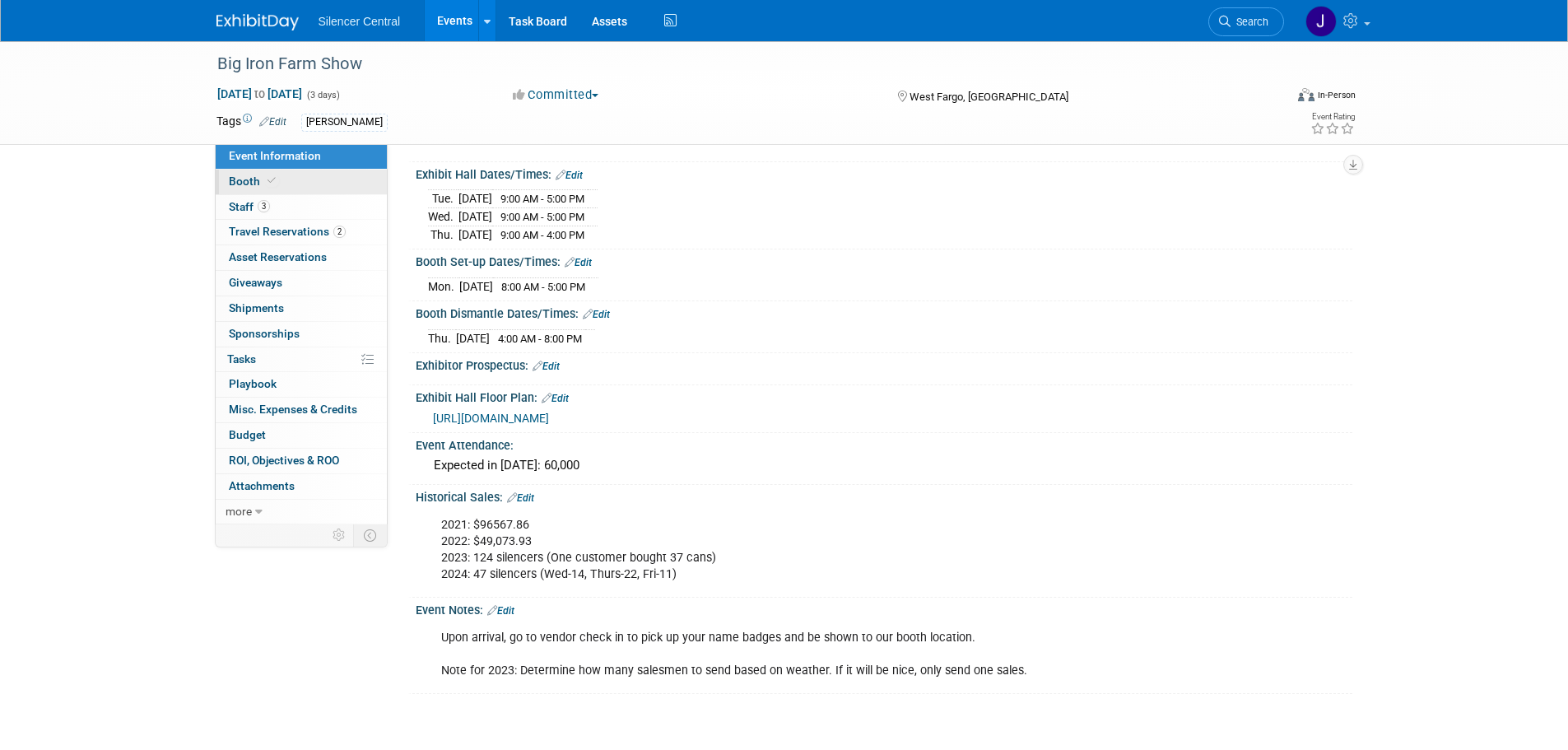
click at [285, 182] on link "Booth" at bounding box center [302, 182] width 172 height 25
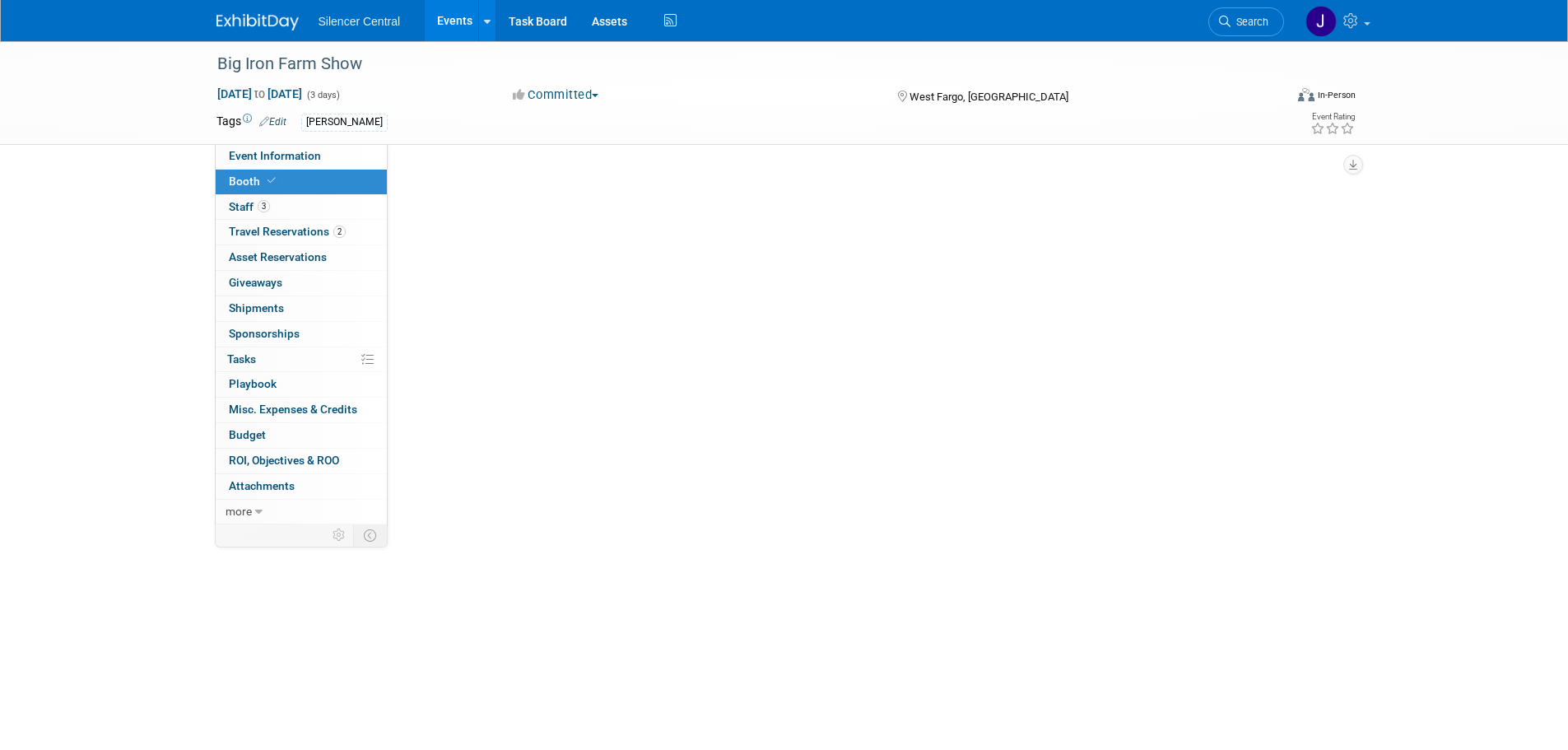
scroll to position [0, 0]
